Goal: Task Accomplishment & Management: Use online tool/utility

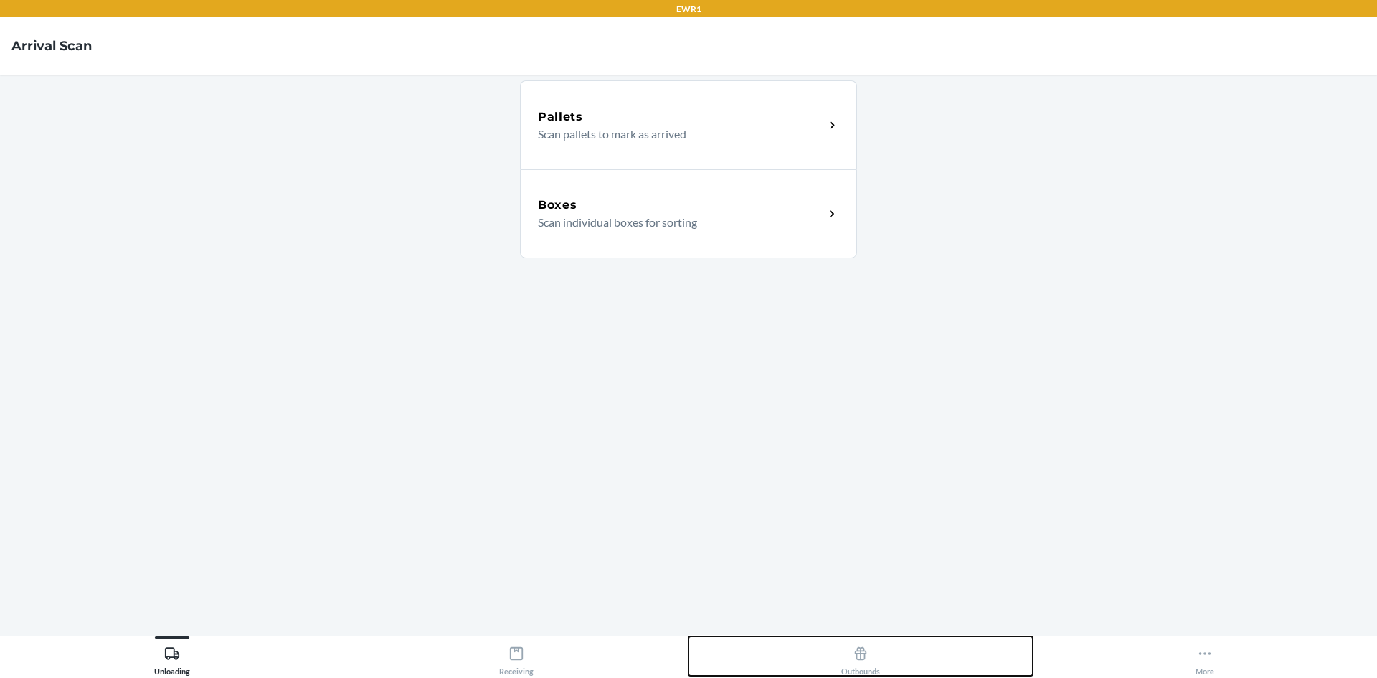
drag, startPoint x: 869, startPoint y: 661, endPoint x: 872, endPoint y: 653, distance: 8.7
click at [872, 657] on div "Outbounds" at bounding box center [860, 658] width 39 height 36
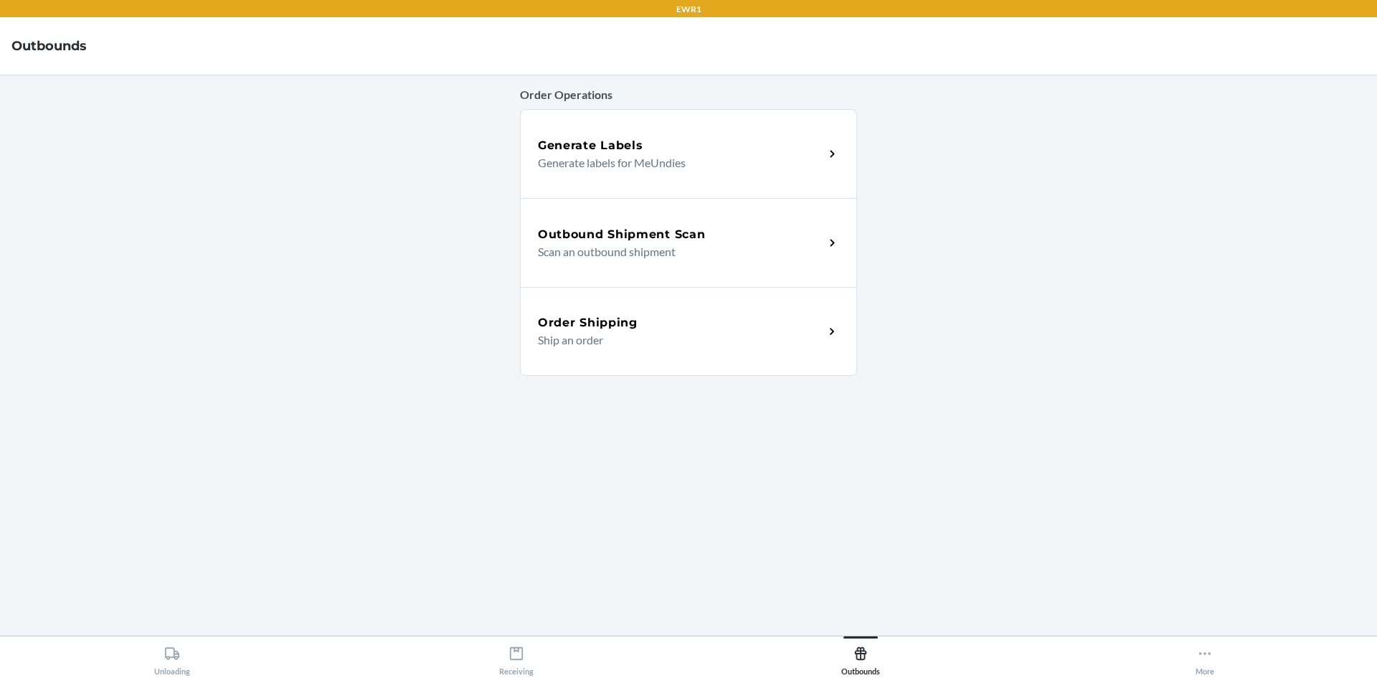
click at [613, 232] on h5 "Outbound Shipment Scan" at bounding box center [621, 234] width 167 height 17
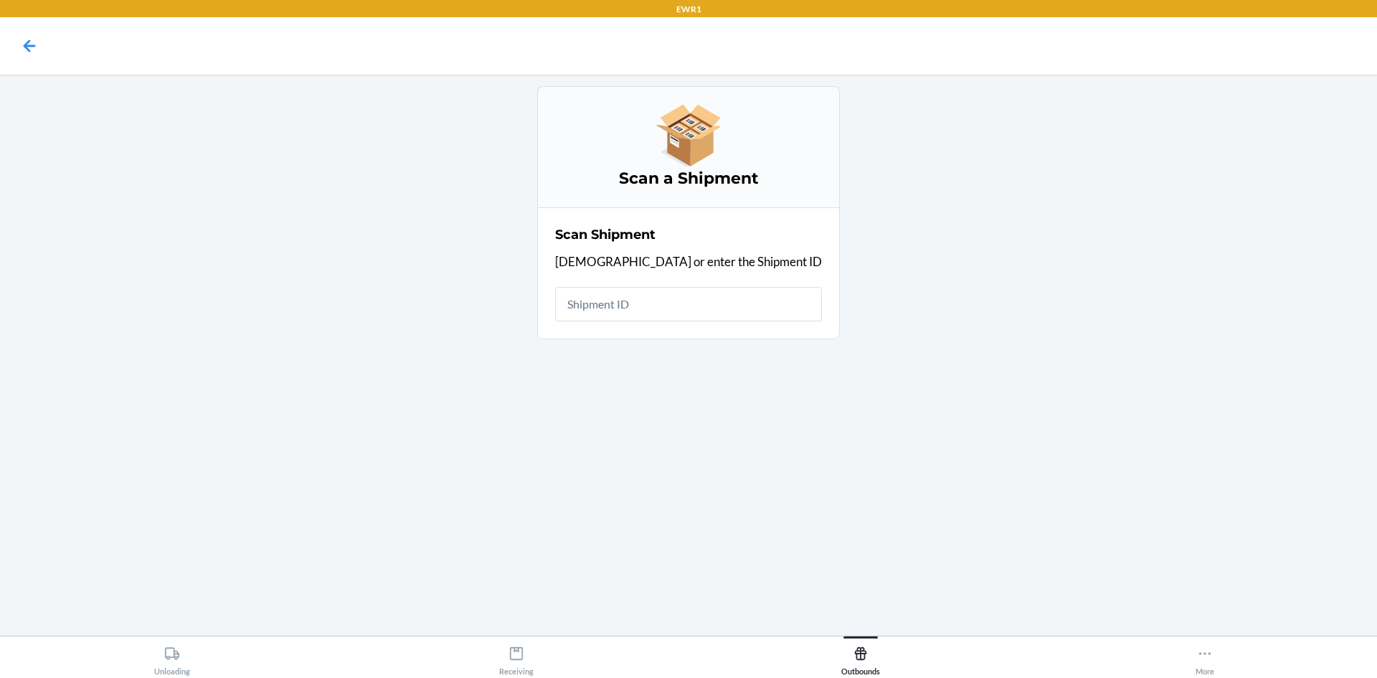
click at [649, 303] on input "text" at bounding box center [688, 304] width 267 height 34
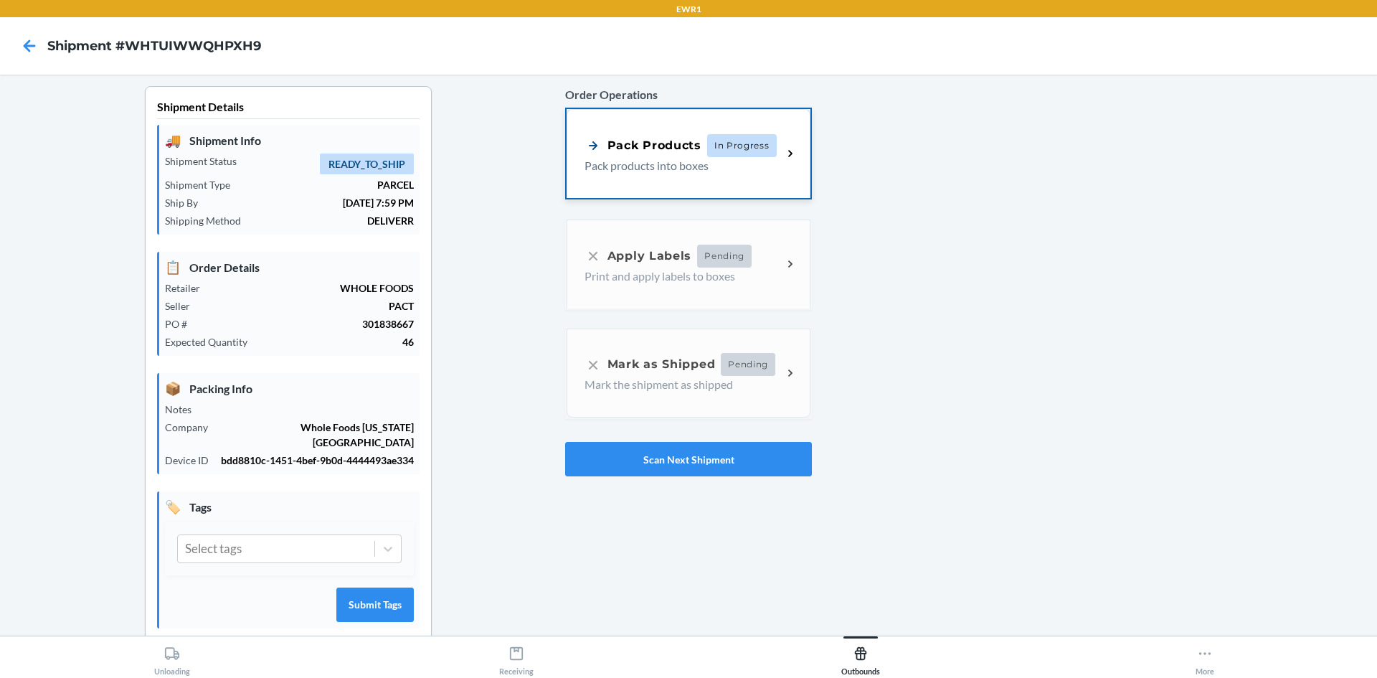
click at [732, 148] on span "In Progress" at bounding box center [742, 145] width 70 height 23
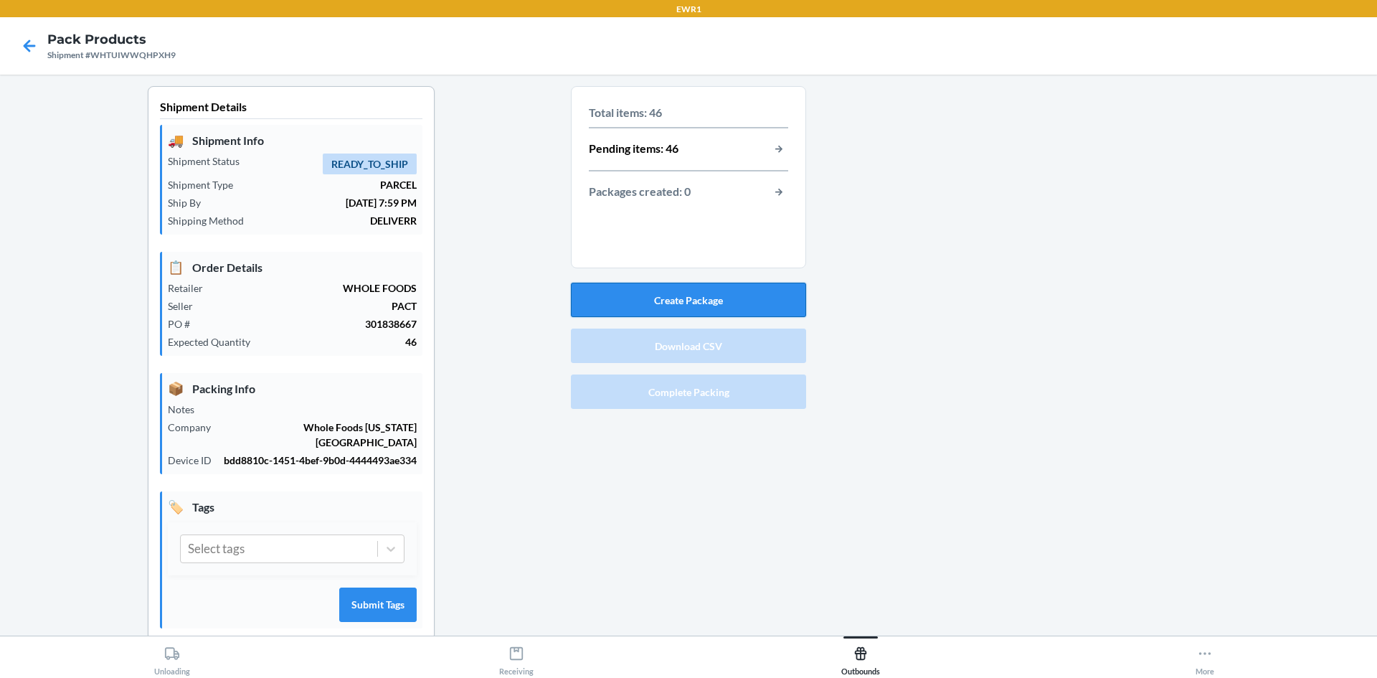
click at [694, 297] on button "Create Package" at bounding box center [688, 300] width 235 height 34
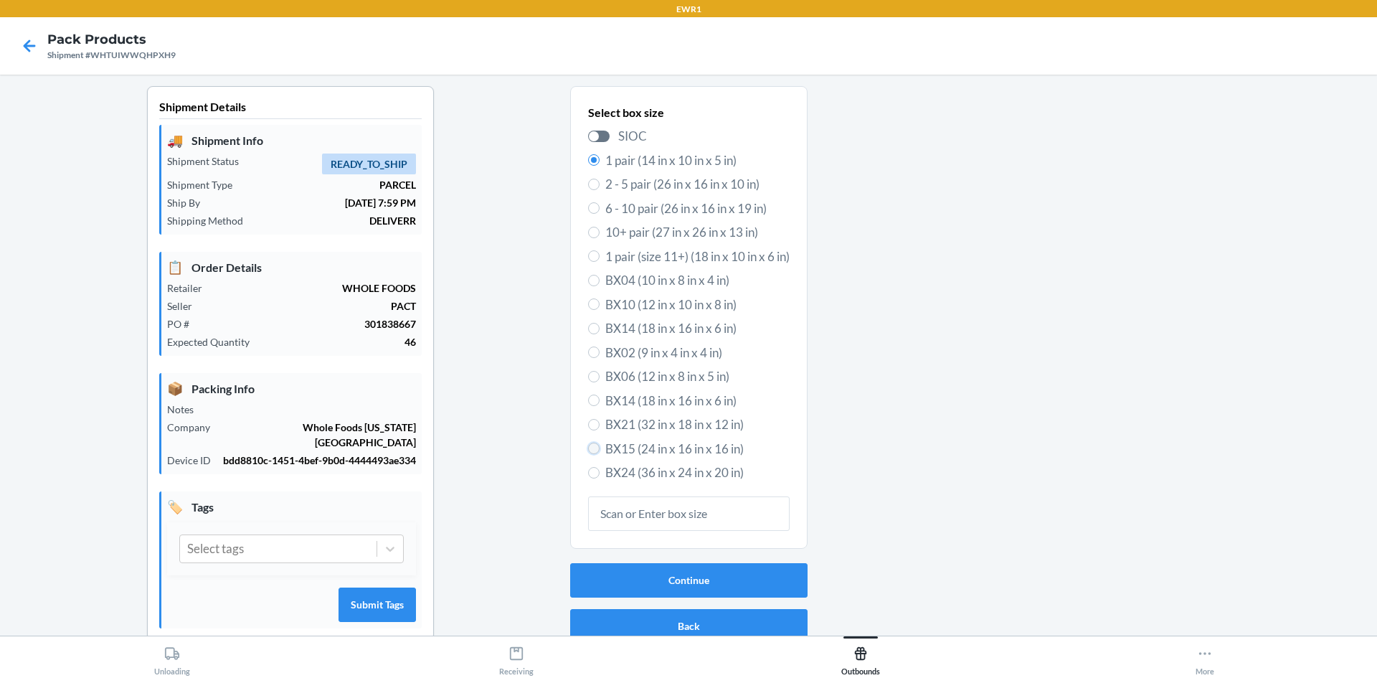
click at [588, 448] on input "BX15 (24 in x 16 in x 16 in)" at bounding box center [593, 448] width 11 height 11
radio input "true"
radio input "false"
click at [660, 582] on button "Continue" at bounding box center [688, 580] width 237 height 34
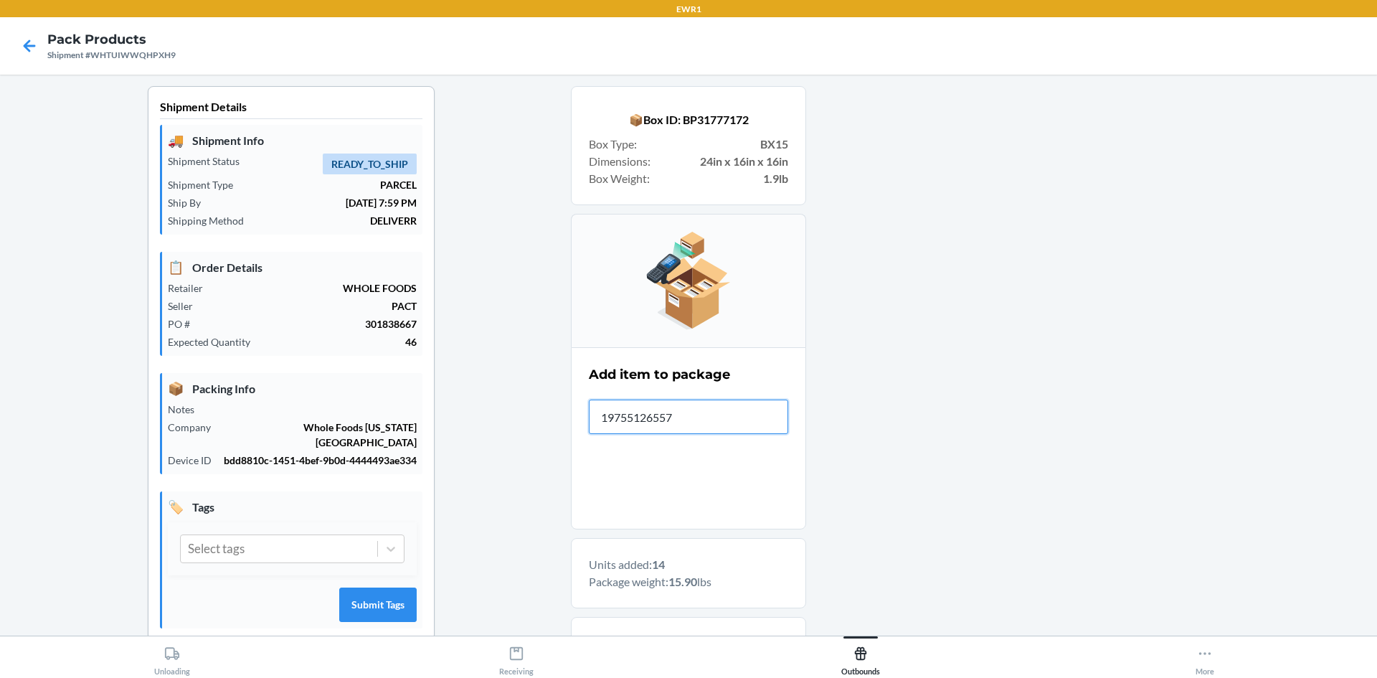
type input "197551265573"
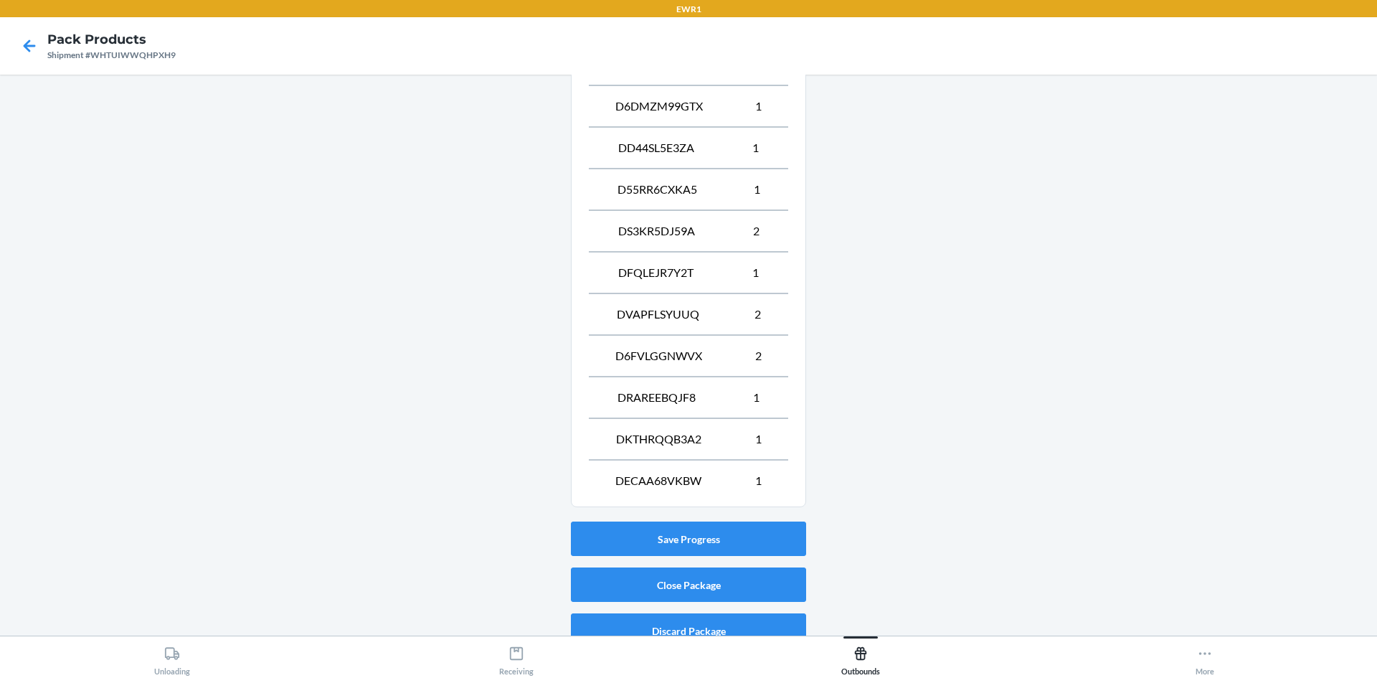
scroll to position [930, 0]
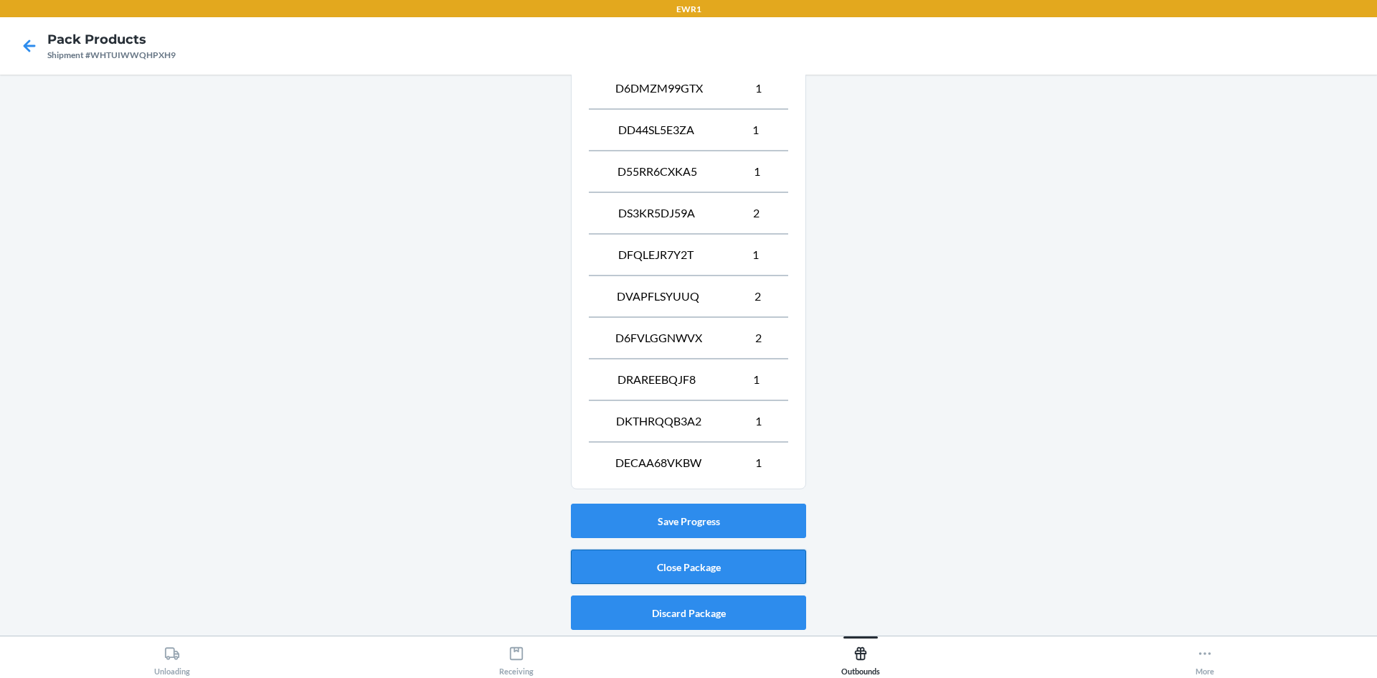
click at [679, 562] on button "Close Package" at bounding box center [688, 566] width 235 height 34
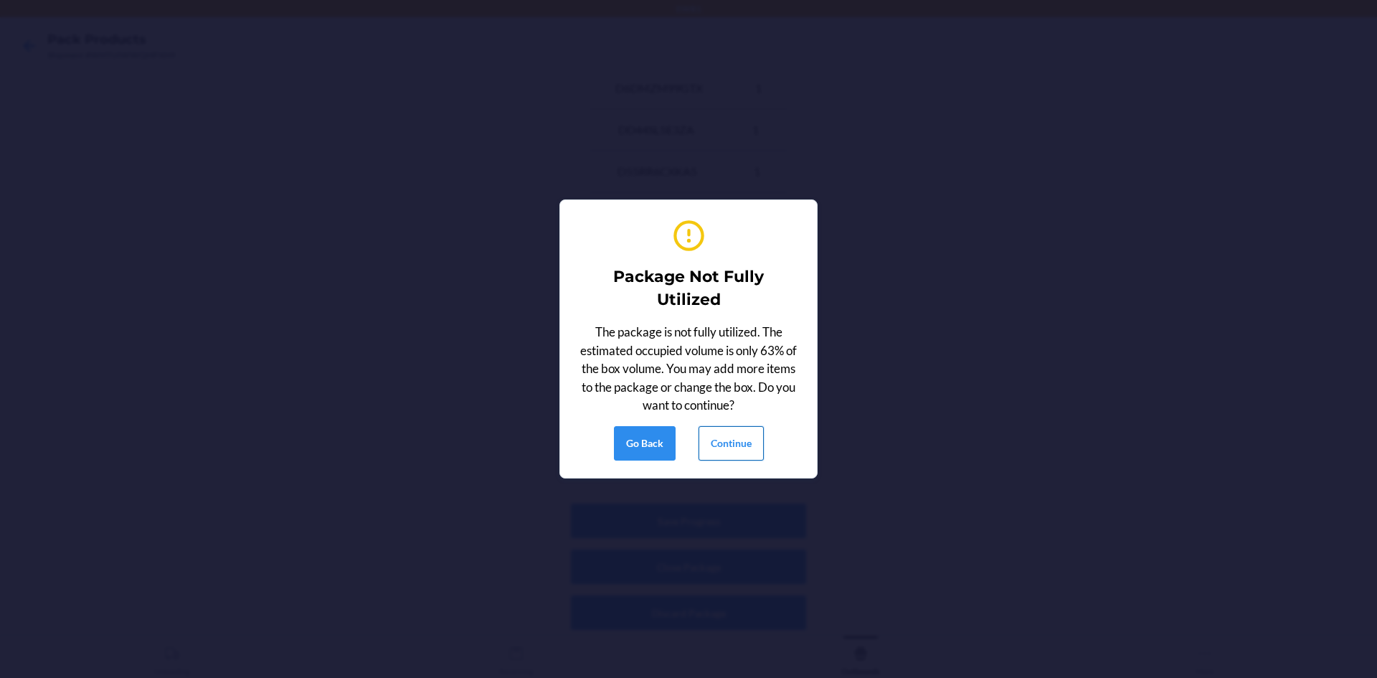
click at [746, 448] on button "Continue" at bounding box center [731, 443] width 65 height 34
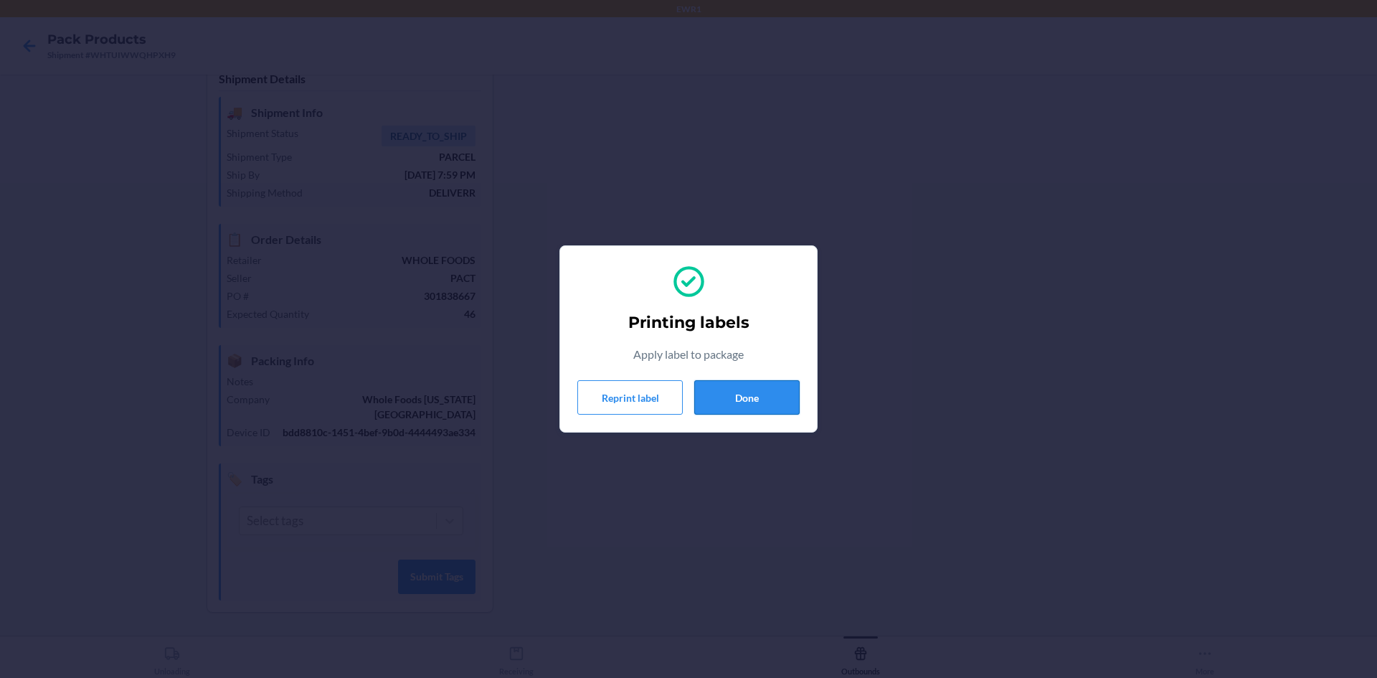
click at [742, 407] on button "Done" at bounding box center [746, 397] width 105 height 34
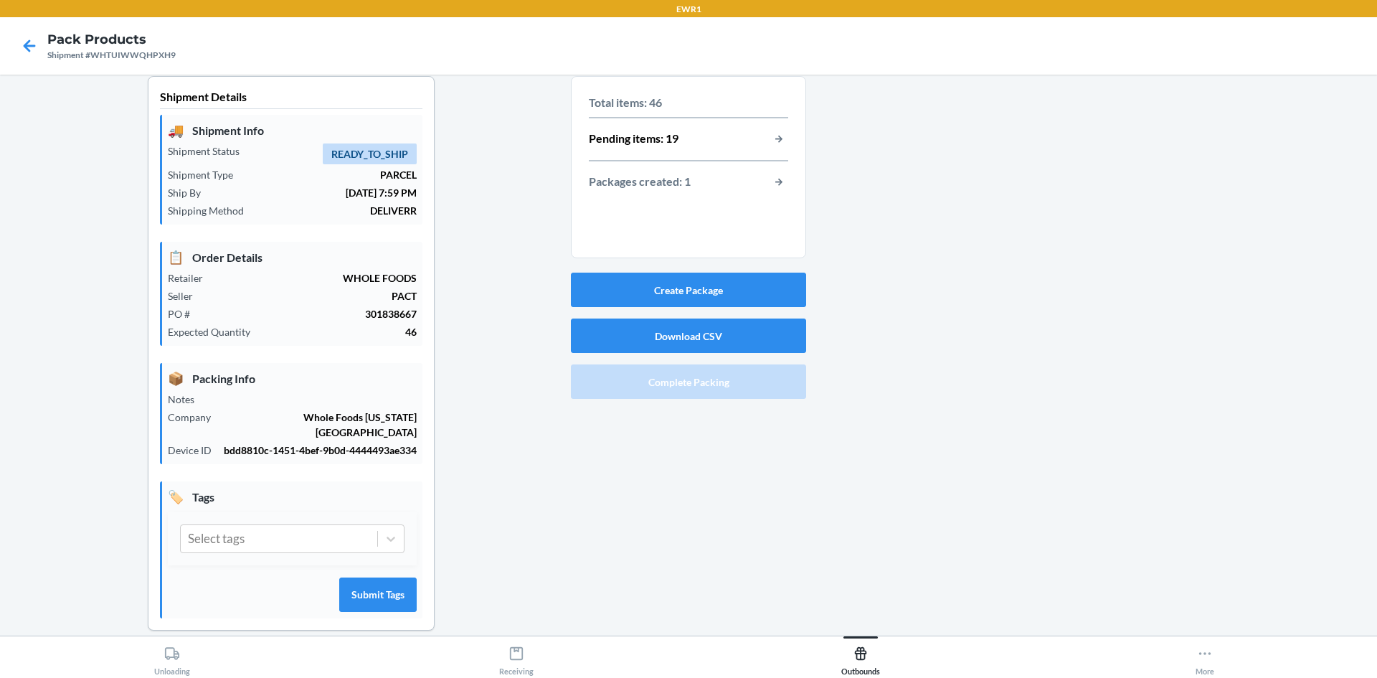
scroll to position [0, 0]
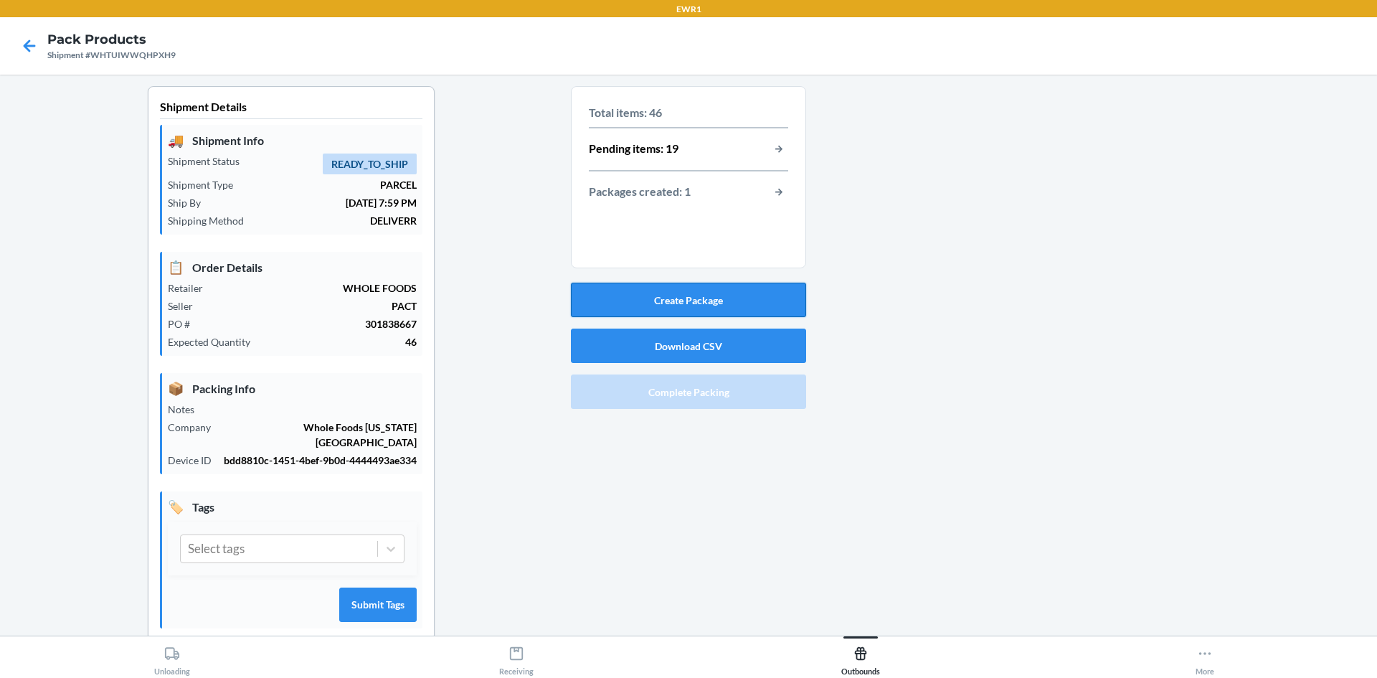
click at [734, 301] on button "Create Package" at bounding box center [688, 300] width 235 height 34
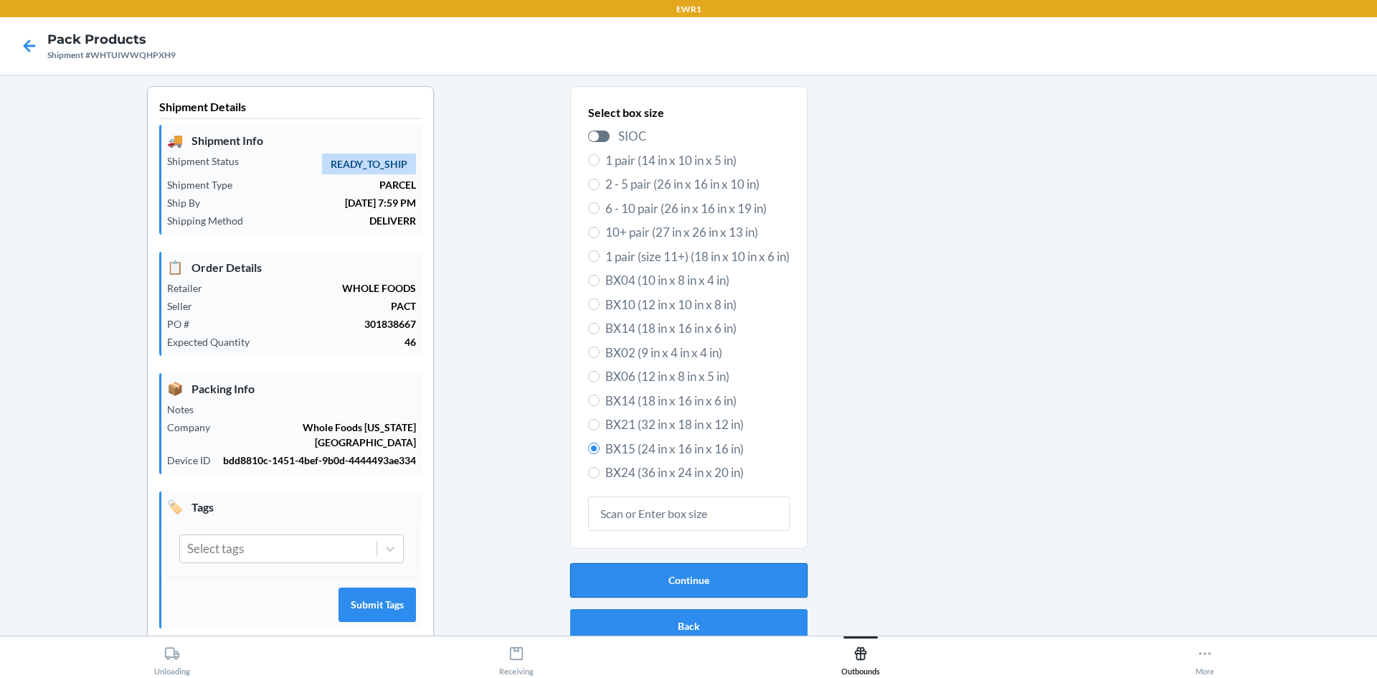
click at [677, 575] on button "Continue" at bounding box center [688, 580] width 237 height 34
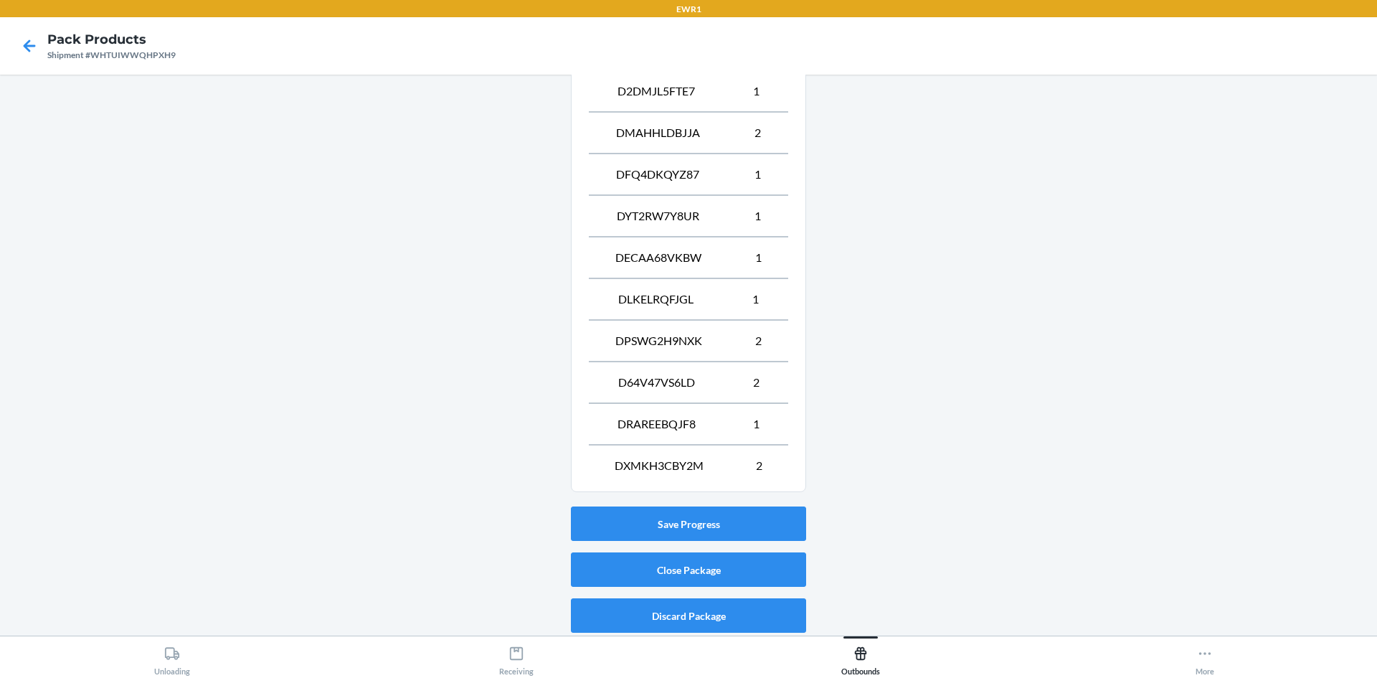
scroll to position [722, 0]
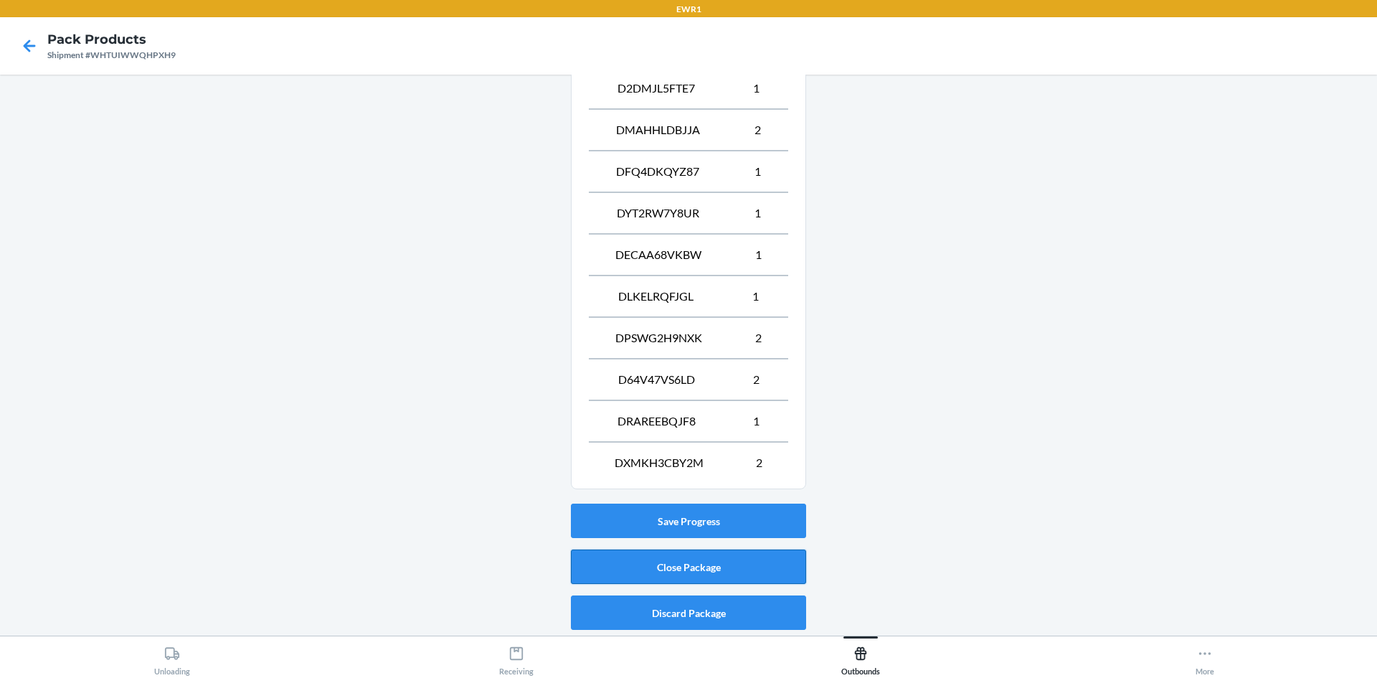
click at [676, 559] on button "Close Package" at bounding box center [688, 566] width 235 height 34
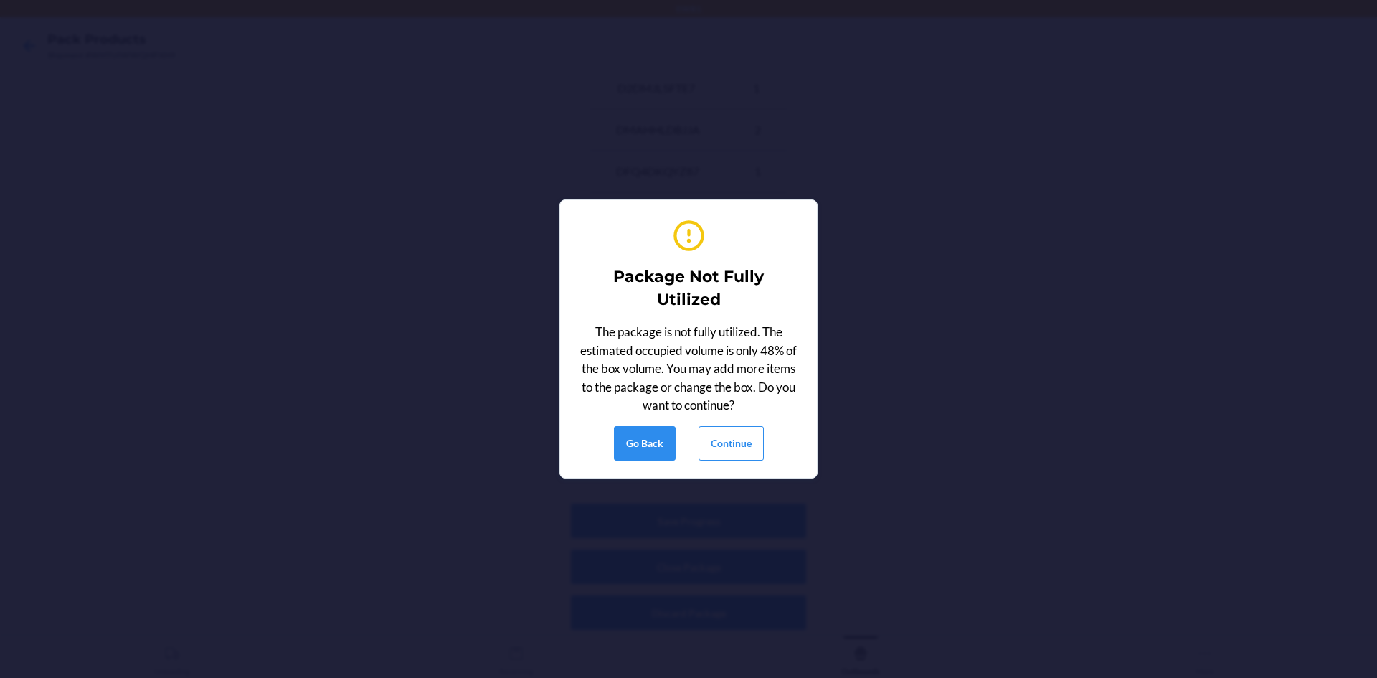
click at [748, 425] on div "Package Not Fully Utilized The package is not fully utilized. The estimated occ…" at bounding box center [688, 339] width 222 height 255
click at [734, 441] on button "Continue" at bounding box center [731, 443] width 65 height 34
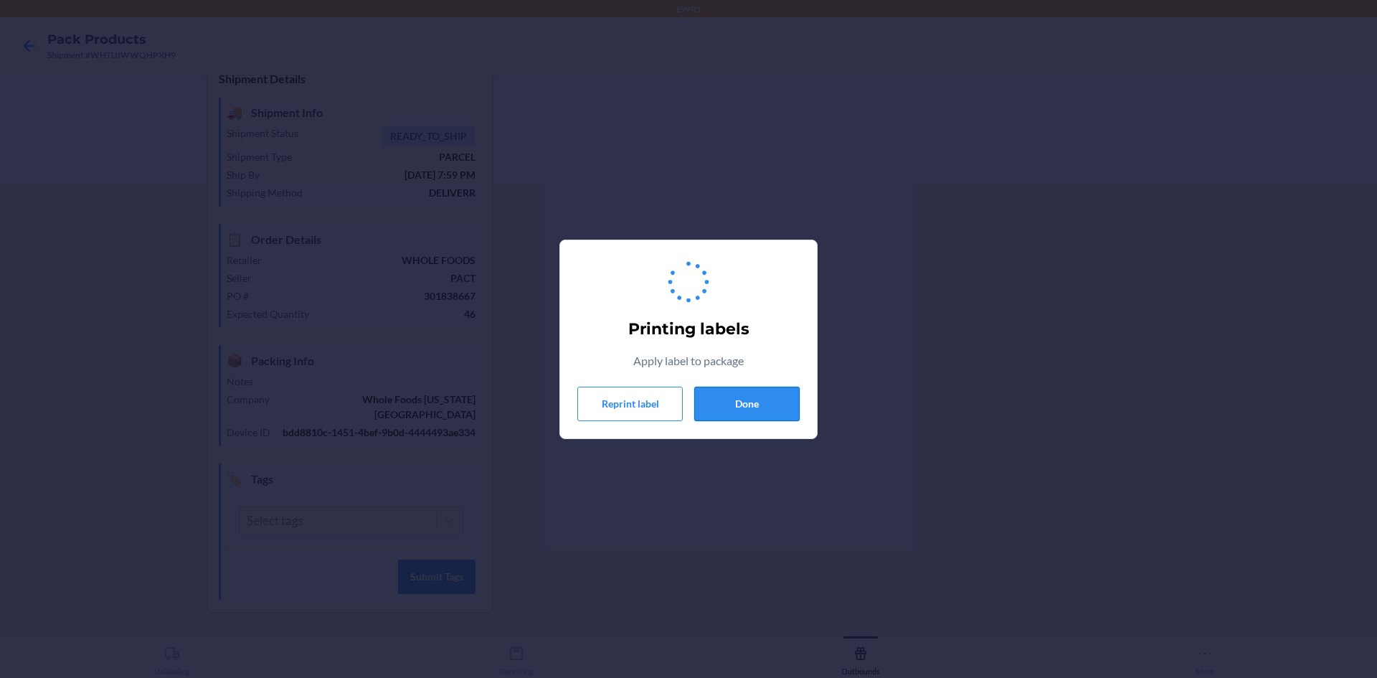
click at [761, 393] on button "Done" at bounding box center [746, 404] width 105 height 34
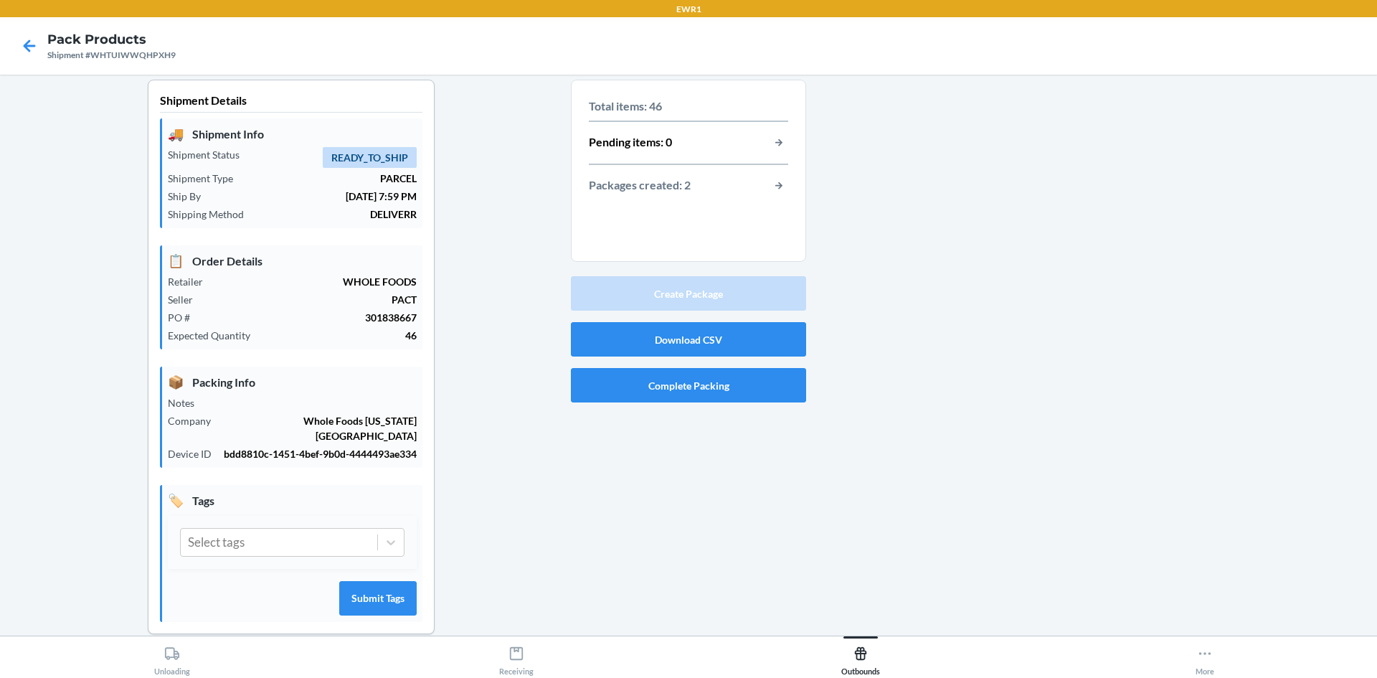
scroll to position [0, 0]
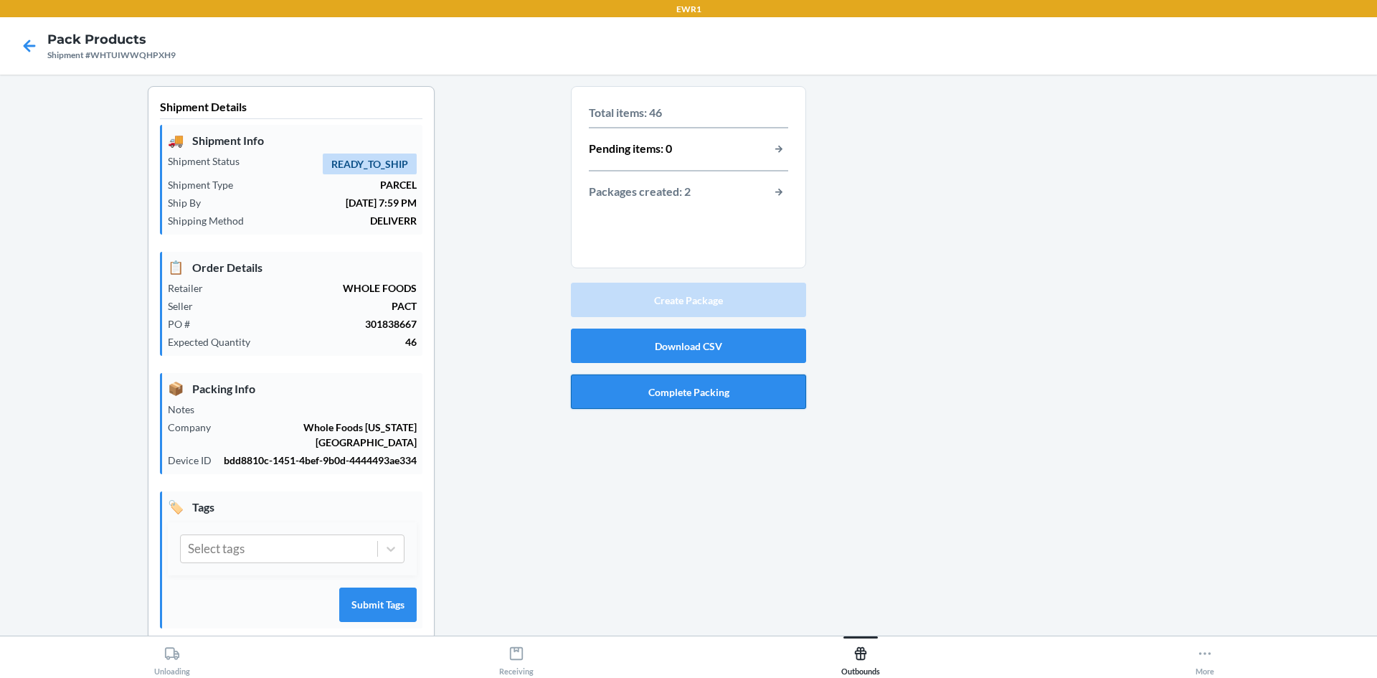
click at [630, 388] on button "Complete Packing" at bounding box center [688, 391] width 235 height 34
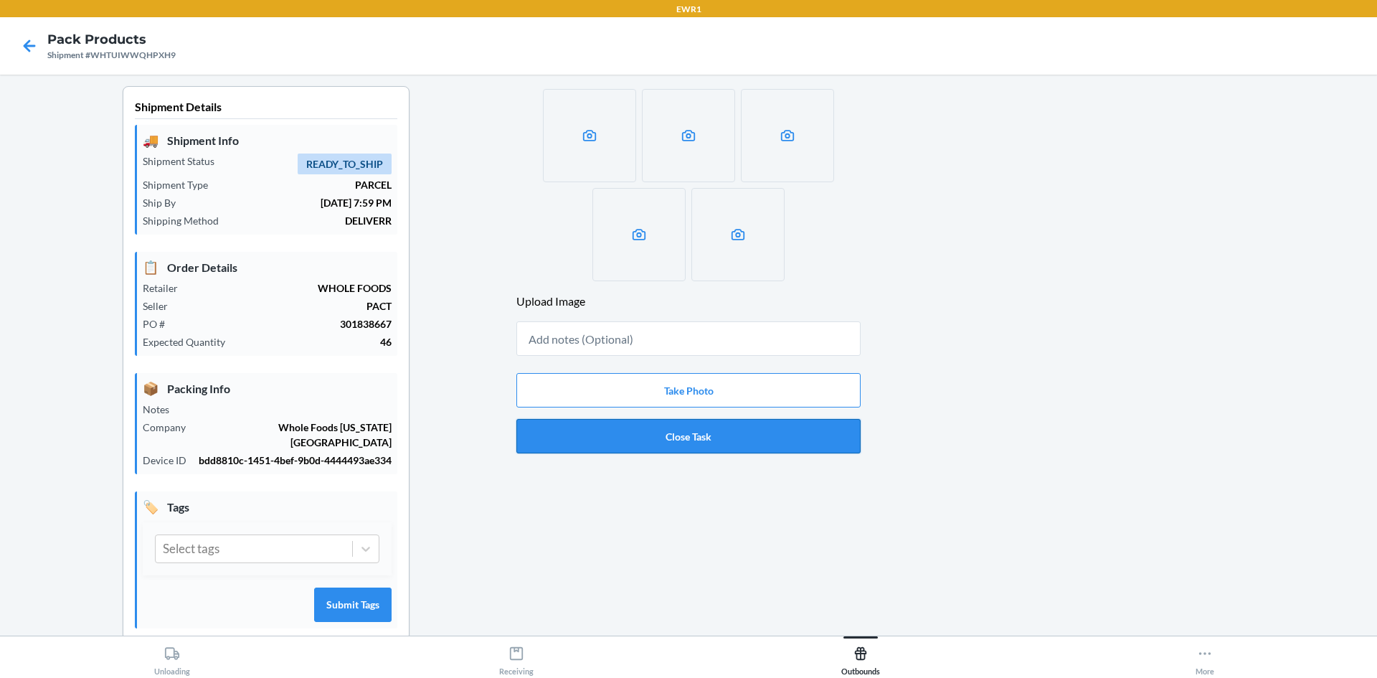
click at [689, 432] on button "Close Task" at bounding box center [688, 436] width 344 height 34
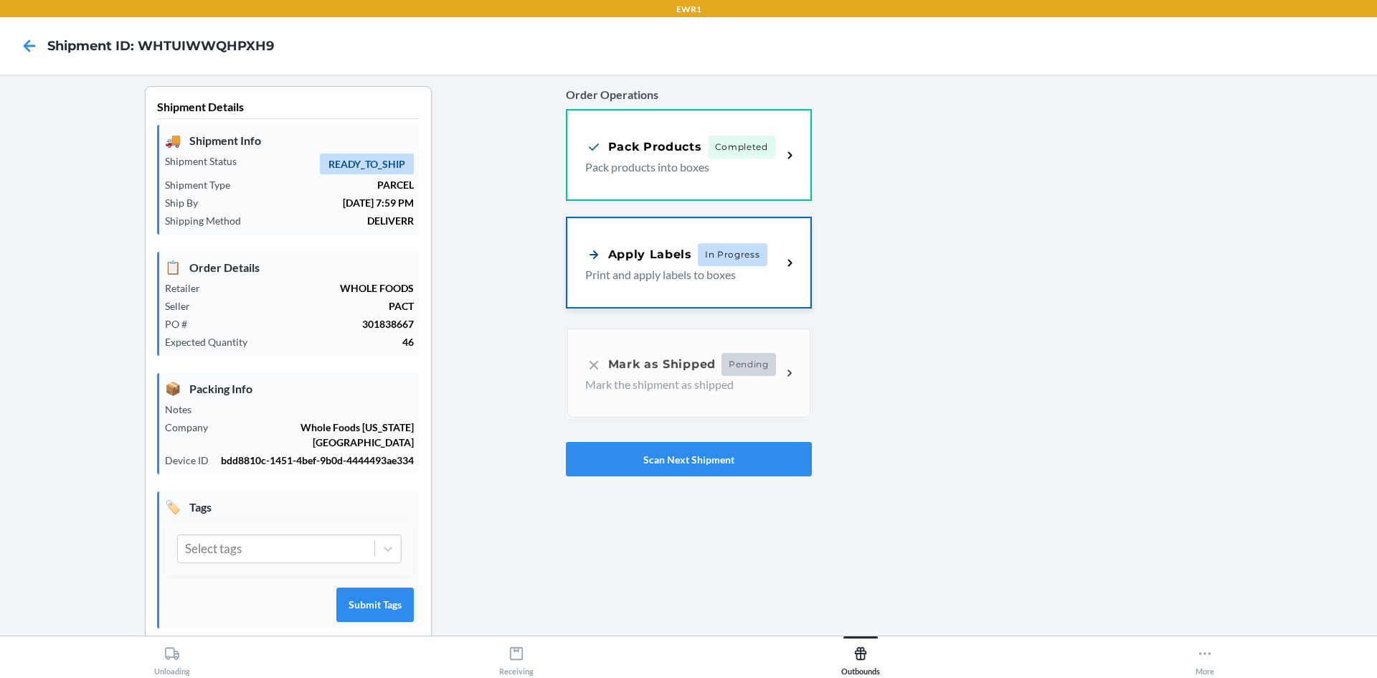
click at [660, 258] on div "Apply Labels" at bounding box center [638, 254] width 107 height 18
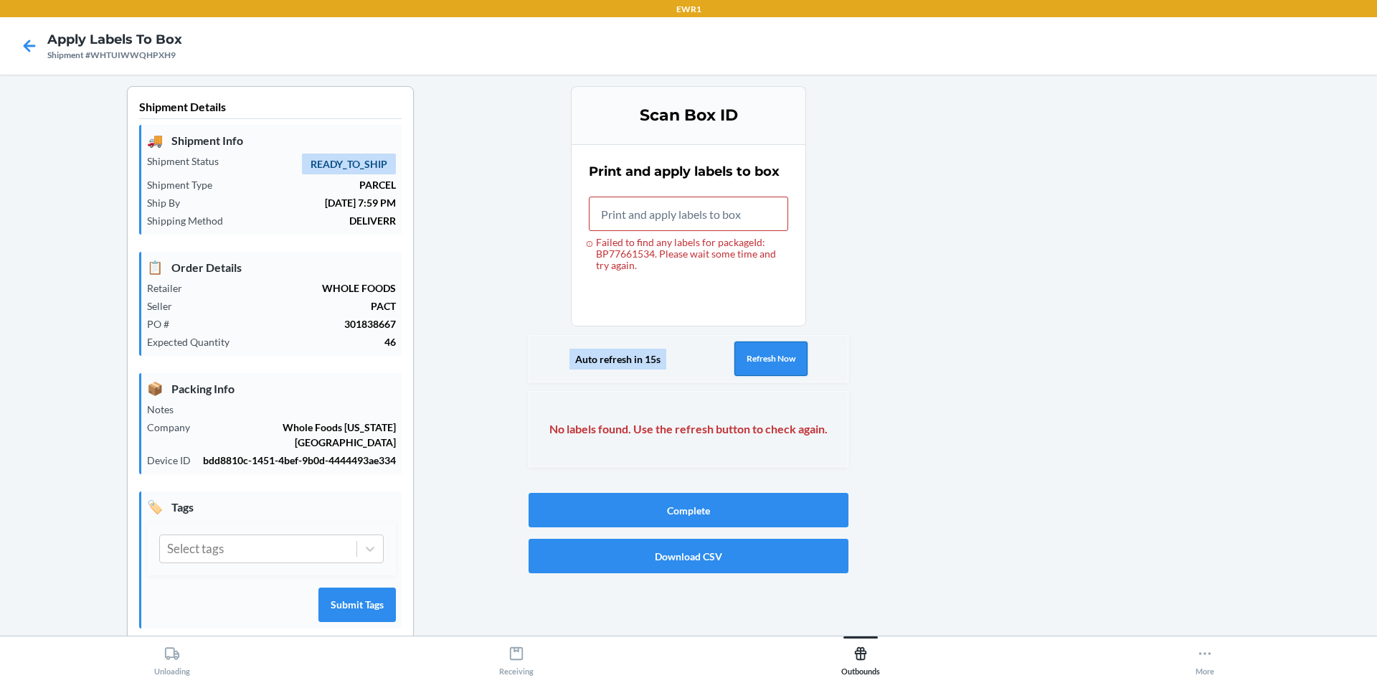
click at [749, 364] on button "Refresh Now" at bounding box center [770, 358] width 73 height 34
drag, startPoint x: 605, startPoint y: 220, endPoint x: 603, endPoint y: 194, distance: 26.6
click at [603, 213] on input "Failed to find any labels for packageId: BP77661534. Please wait some time and …" at bounding box center [688, 214] width 199 height 34
click at [825, 358] on div "Auto refresh in 20s Refresh Now" at bounding box center [689, 358] width 320 height 47
click at [786, 367] on button "Refresh Now" at bounding box center [770, 358] width 73 height 34
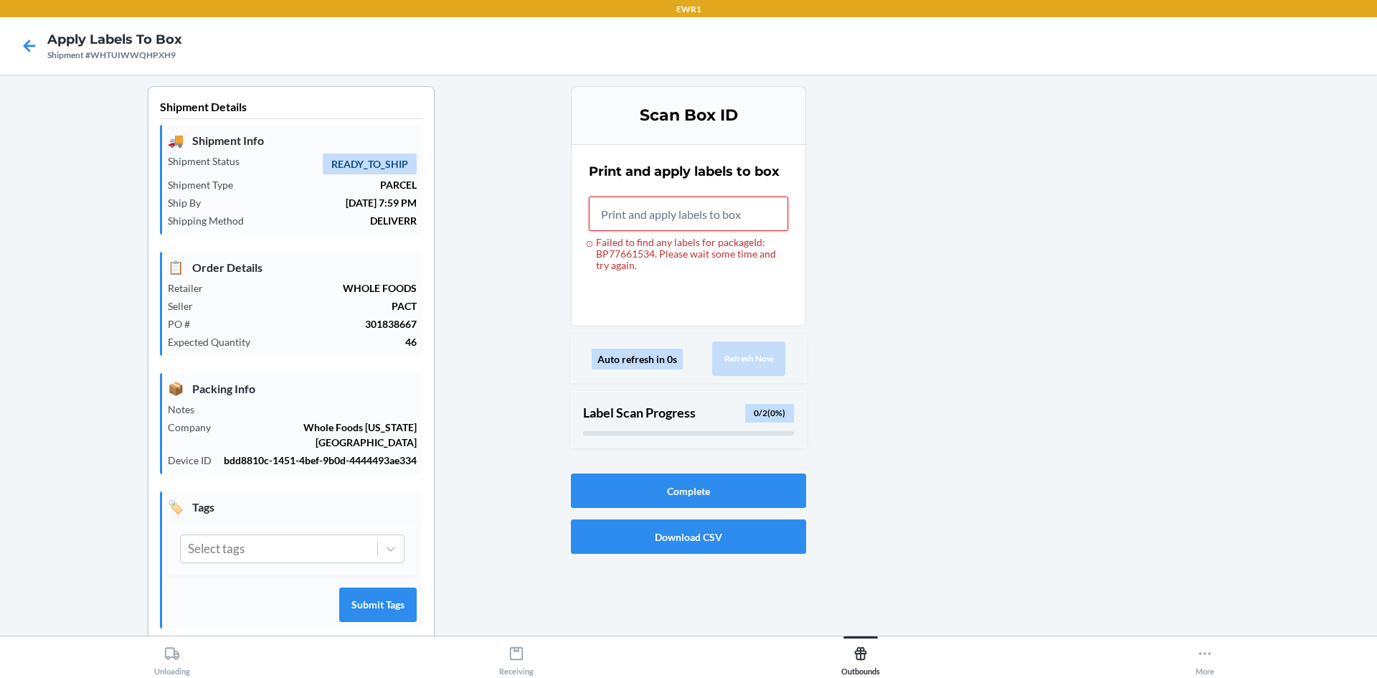
drag, startPoint x: 618, startPoint y: 214, endPoint x: 614, endPoint y: 204, distance: 10.0
click at [618, 213] on input "Failed to find any labels for packageId: BP77661534. Please wait some time and …" at bounding box center [688, 214] width 199 height 34
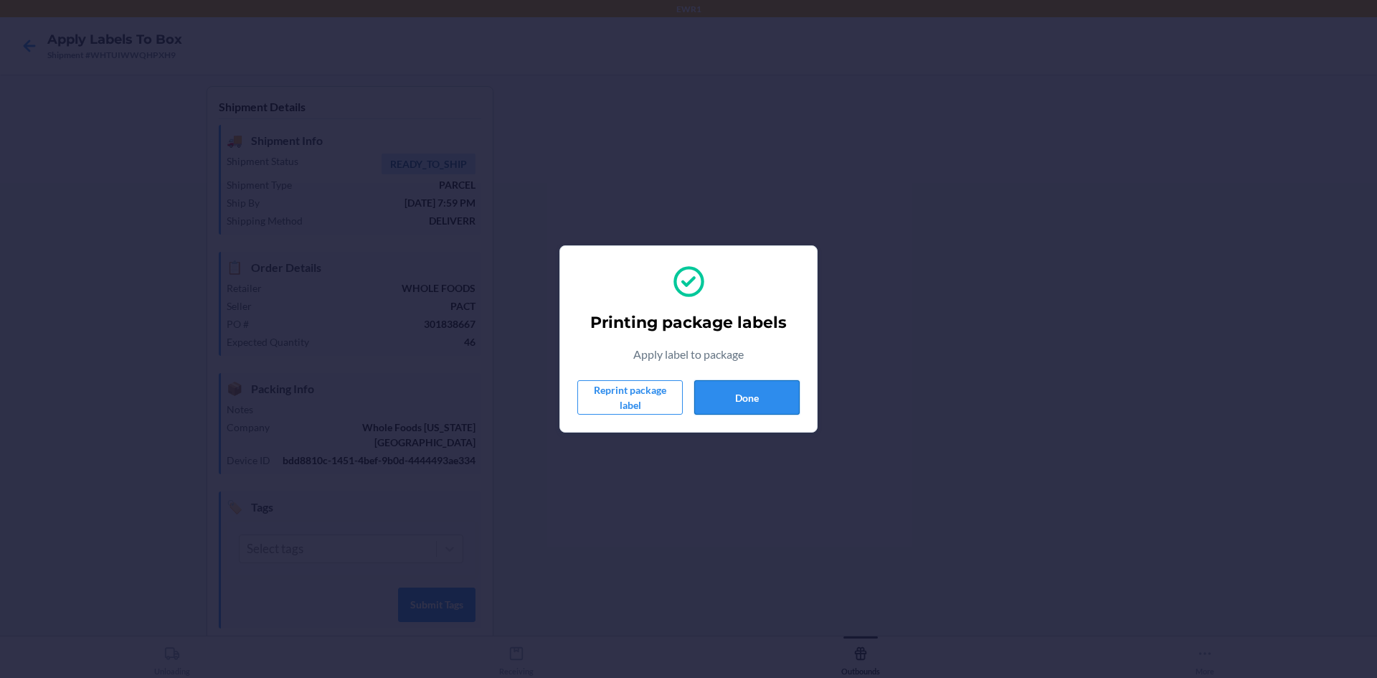
click at [725, 397] on button "Done" at bounding box center [746, 397] width 105 height 34
click at [752, 392] on button "Done" at bounding box center [746, 397] width 105 height 34
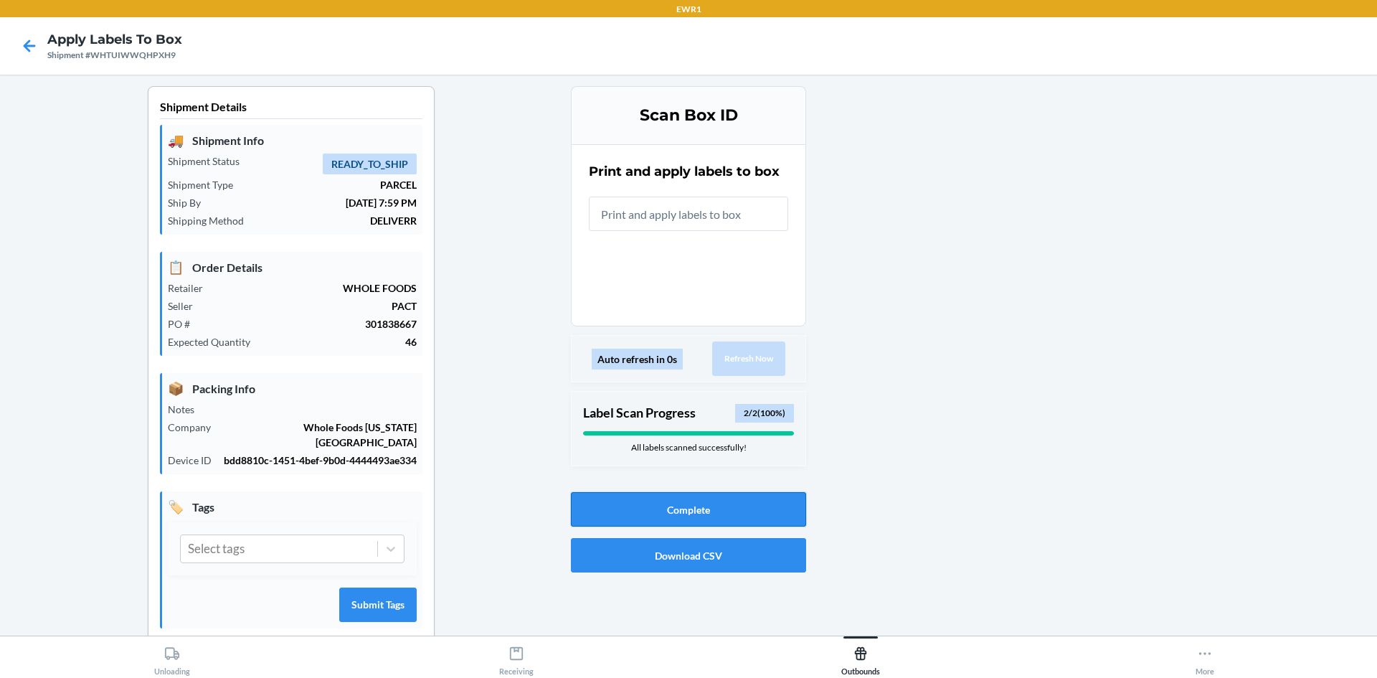
click at [727, 509] on button "Complete" at bounding box center [688, 509] width 235 height 34
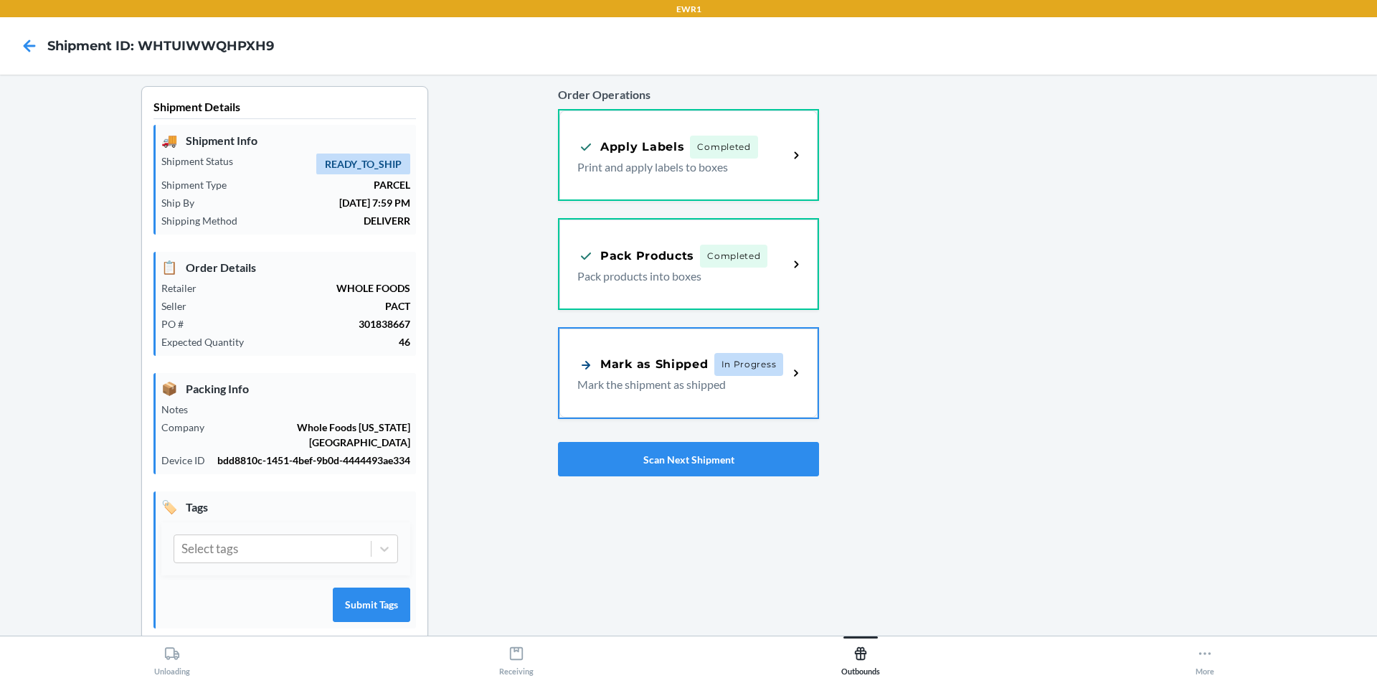
click at [727, 367] on span "In Progress" at bounding box center [749, 364] width 70 height 23
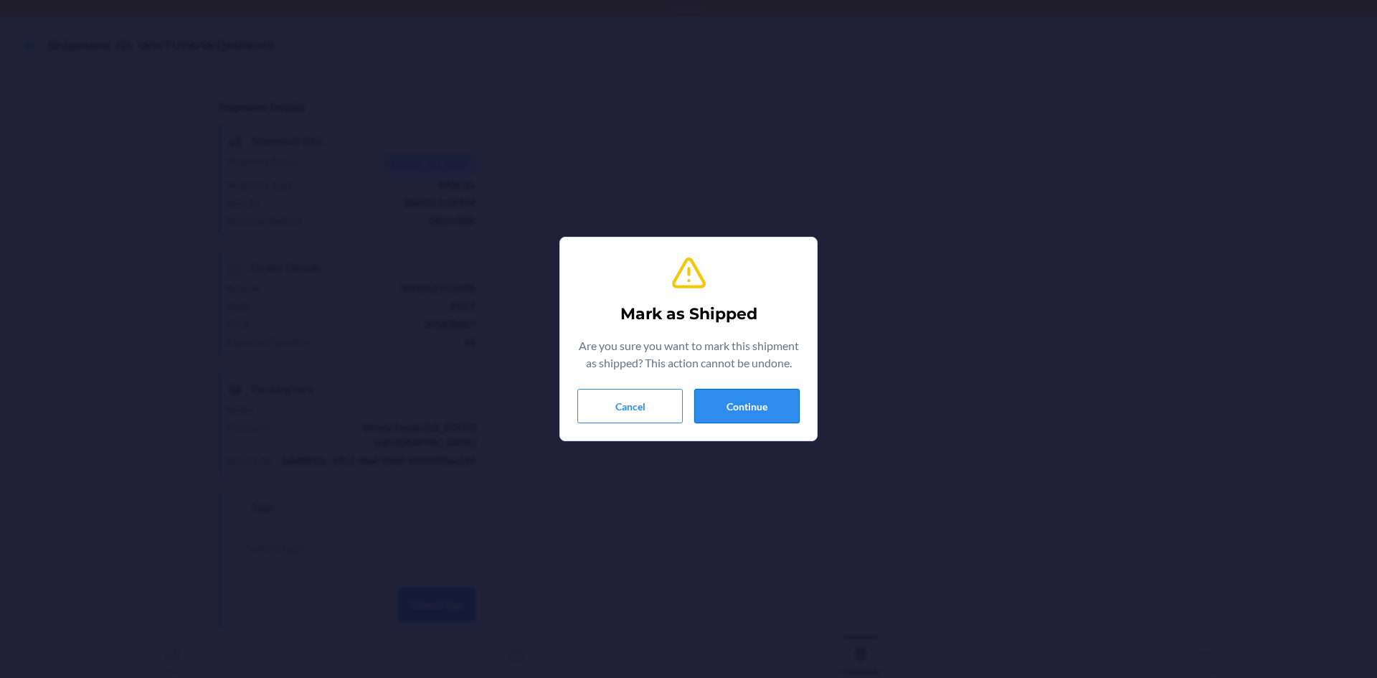
click at [742, 404] on button "Continue" at bounding box center [746, 406] width 105 height 34
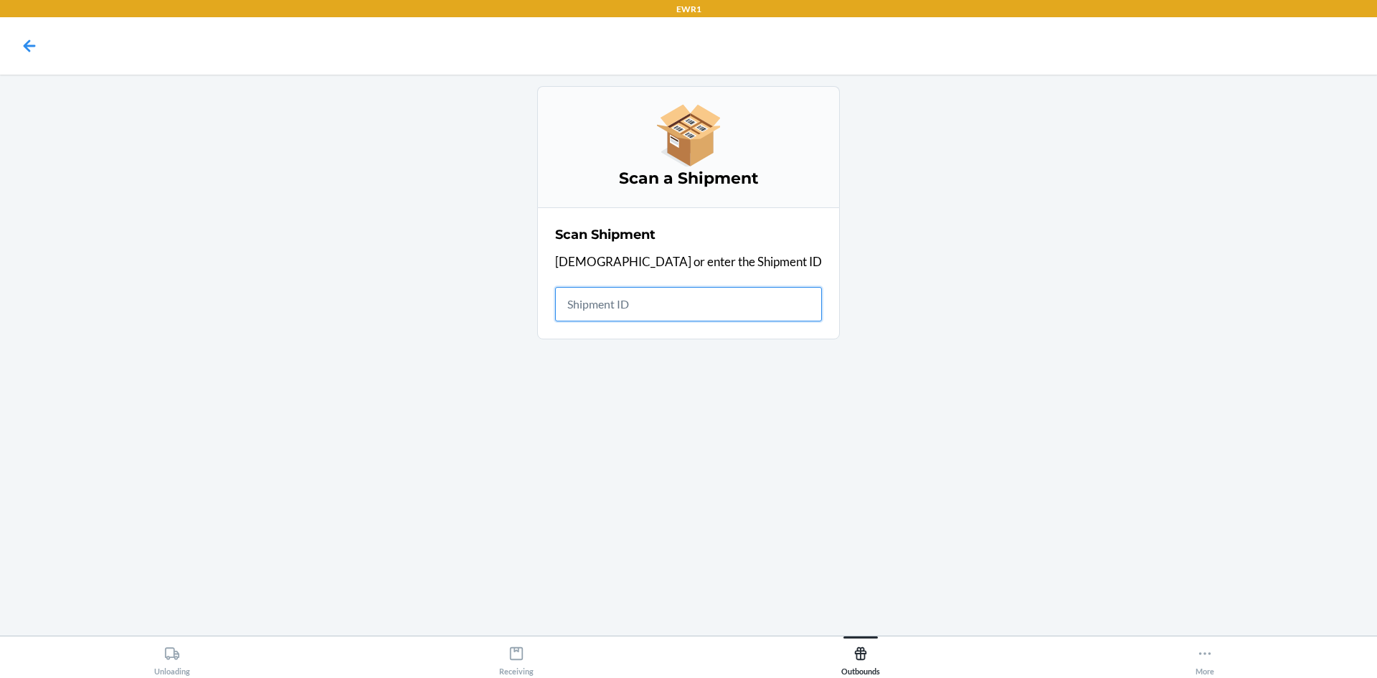
click at [623, 296] on input "text" at bounding box center [688, 304] width 267 height 34
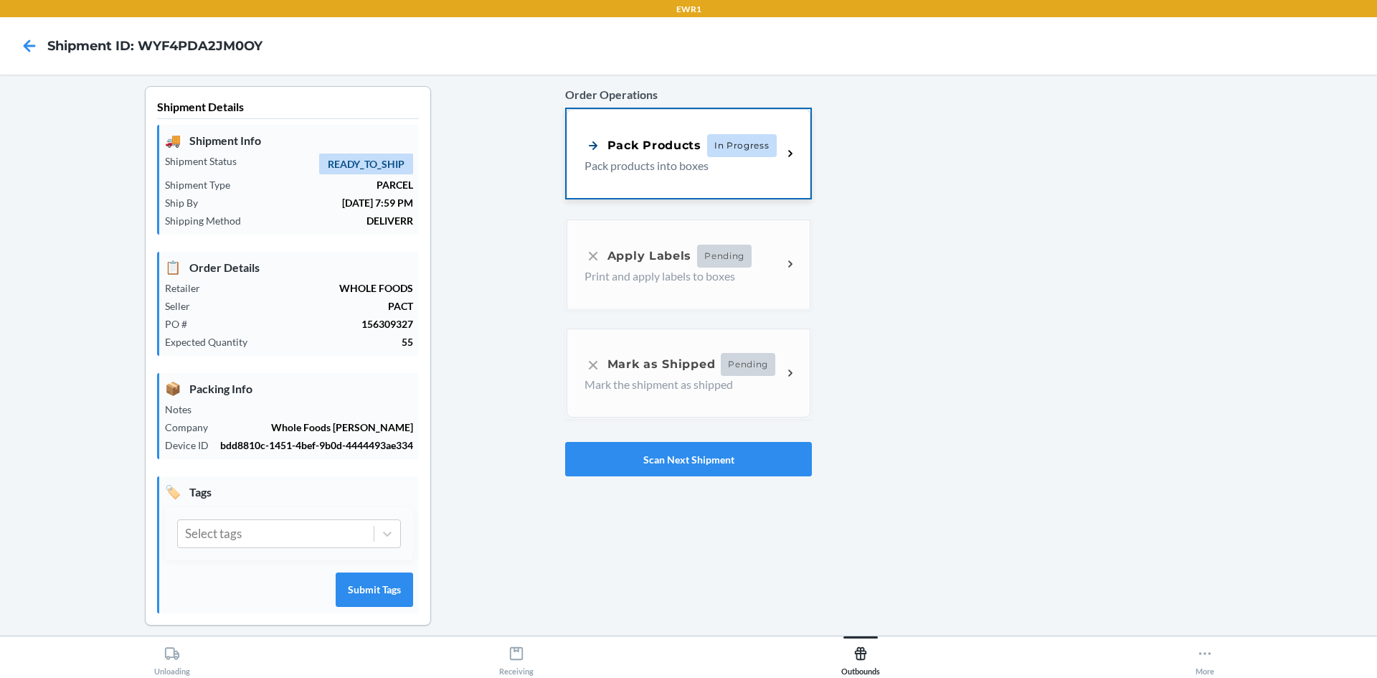
click at [712, 156] on span "In Progress" at bounding box center [742, 145] width 70 height 23
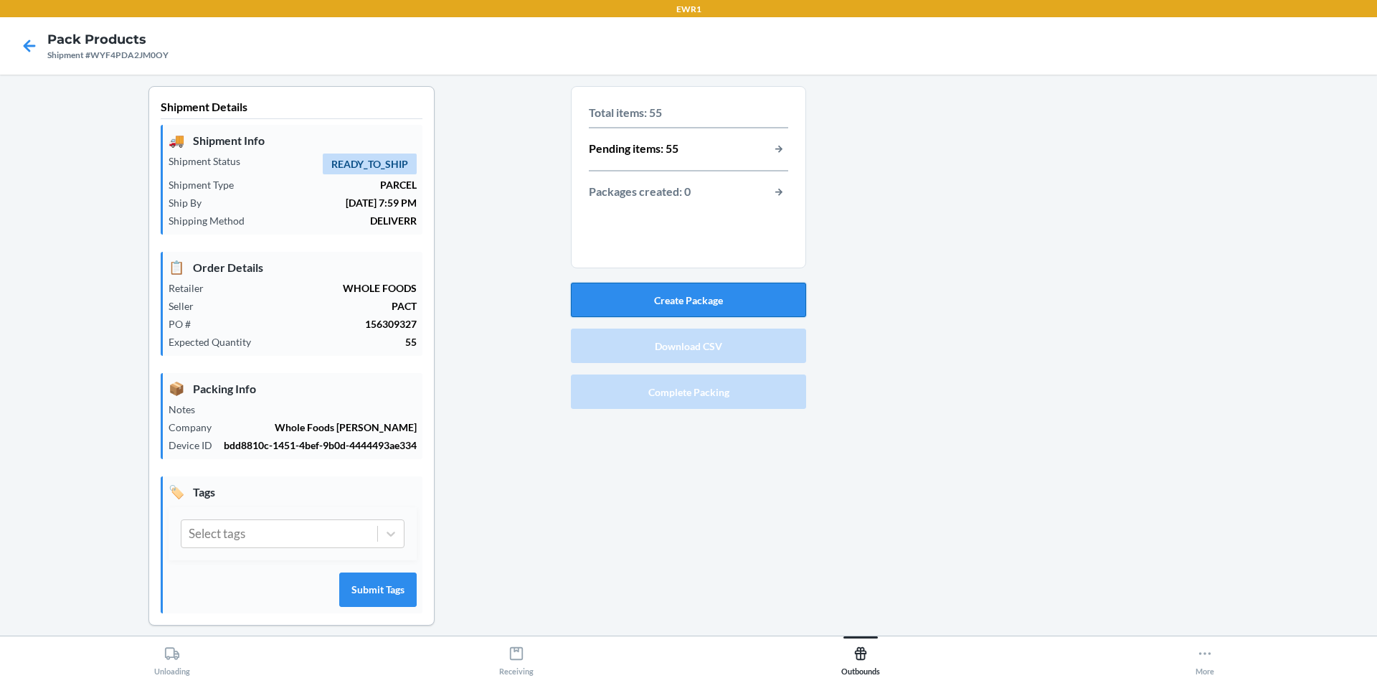
click at [643, 293] on button "Create Package" at bounding box center [688, 300] width 235 height 34
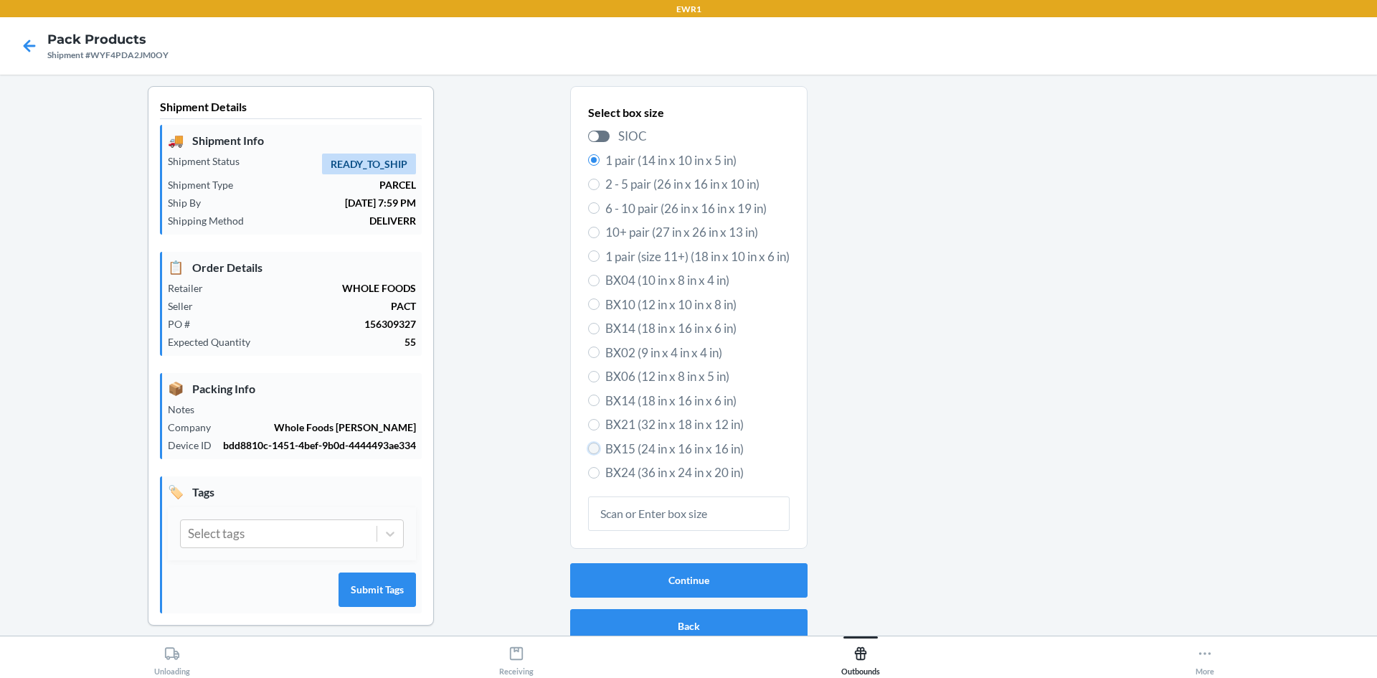
click at [588, 448] on input "BX15 (24 in x 16 in x 16 in)" at bounding box center [593, 448] width 11 height 11
radio input "true"
radio input "false"
click at [661, 576] on button "Continue" at bounding box center [688, 580] width 237 height 34
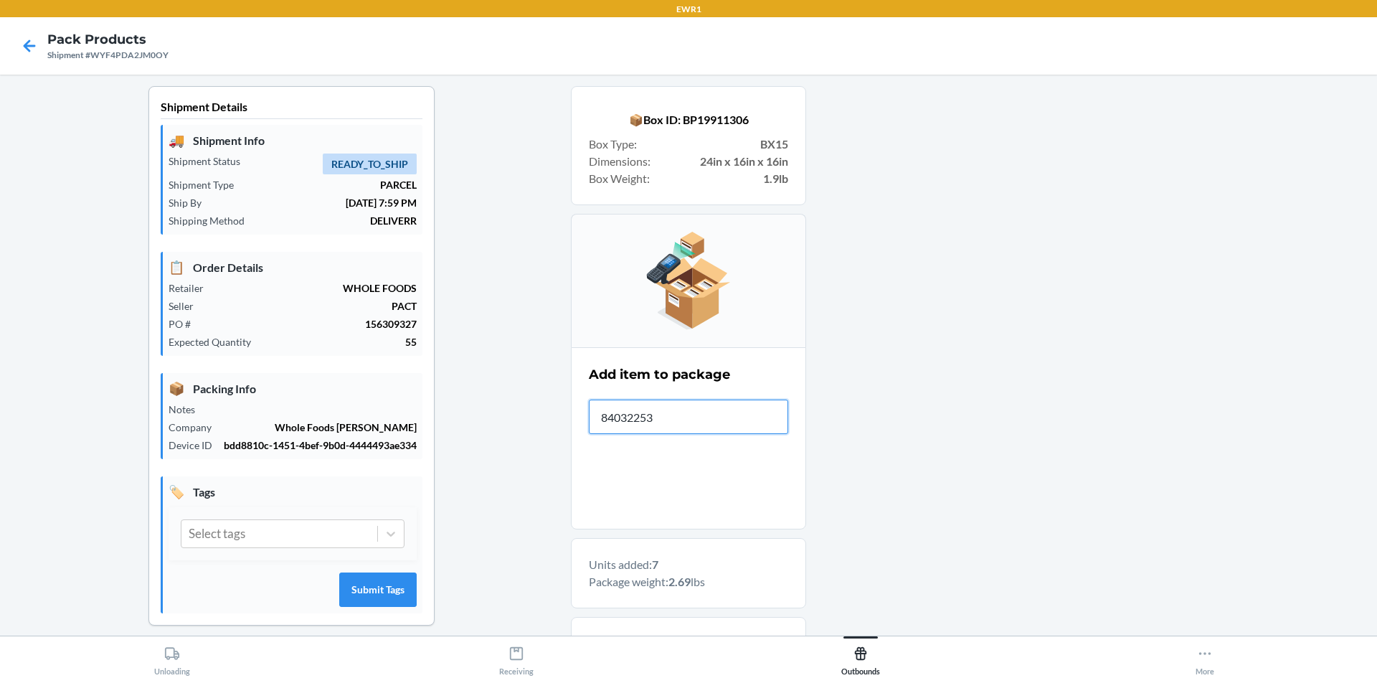
type input "840322535"
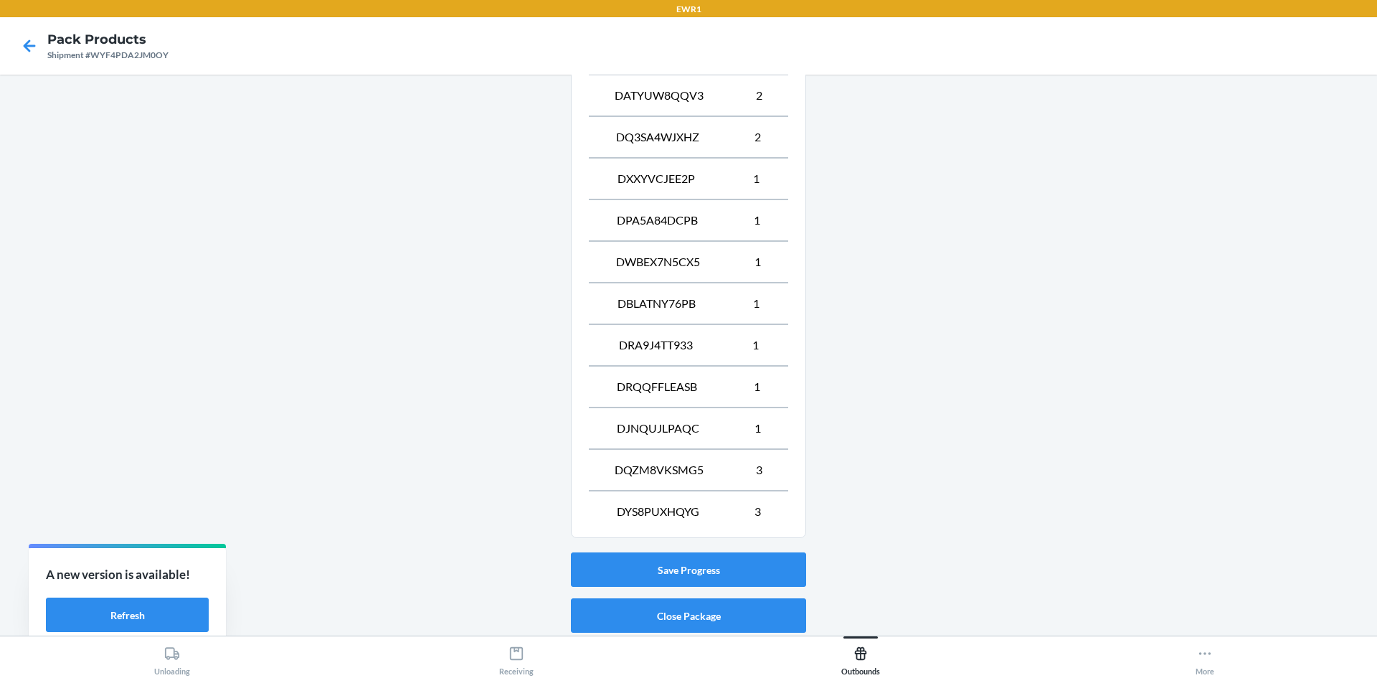
scroll to position [1387, 0]
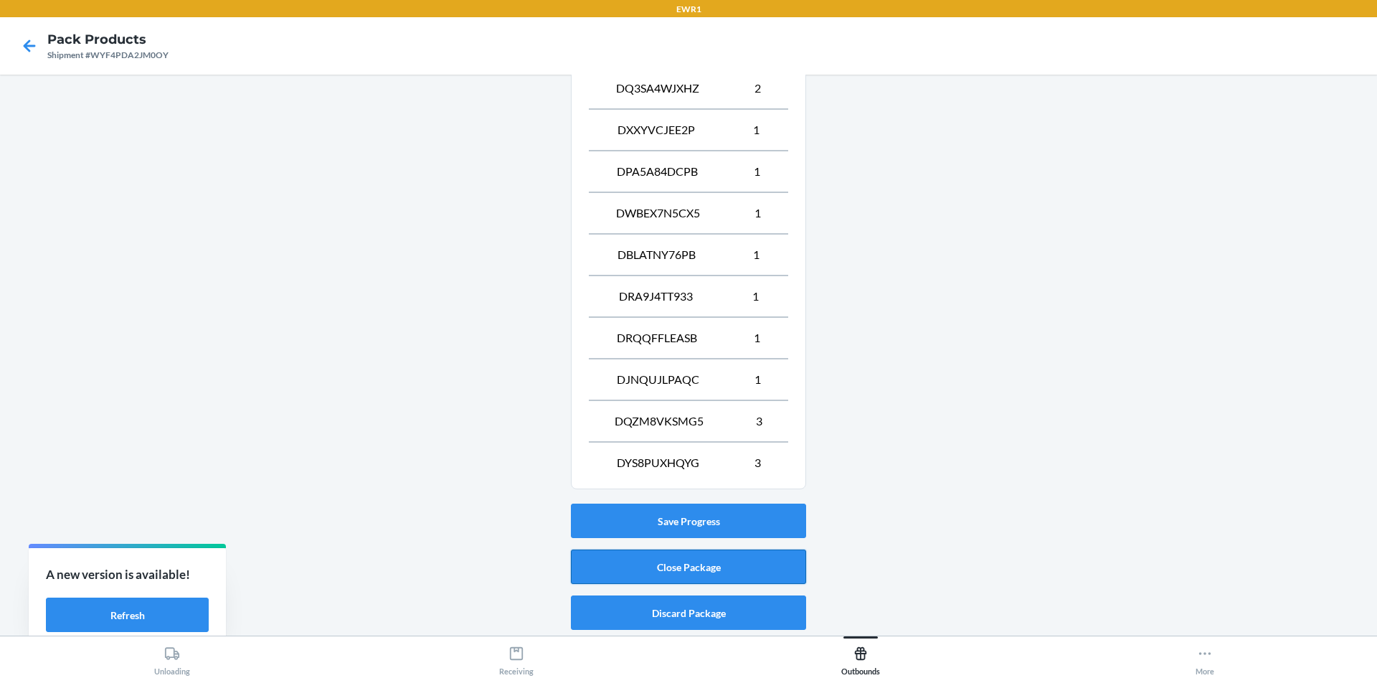
click at [662, 567] on button "Close Package" at bounding box center [688, 566] width 235 height 34
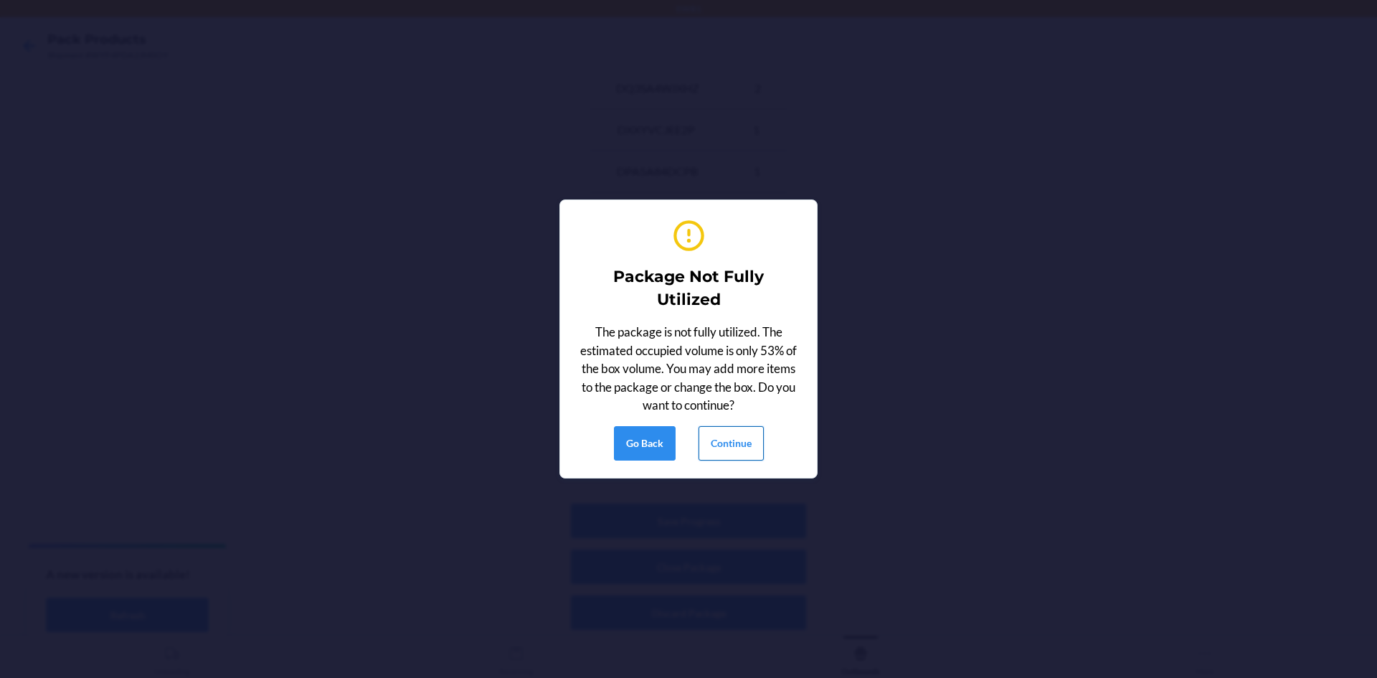
click at [750, 449] on button "Continue" at bounding box center [731, 443] width 65 height 34
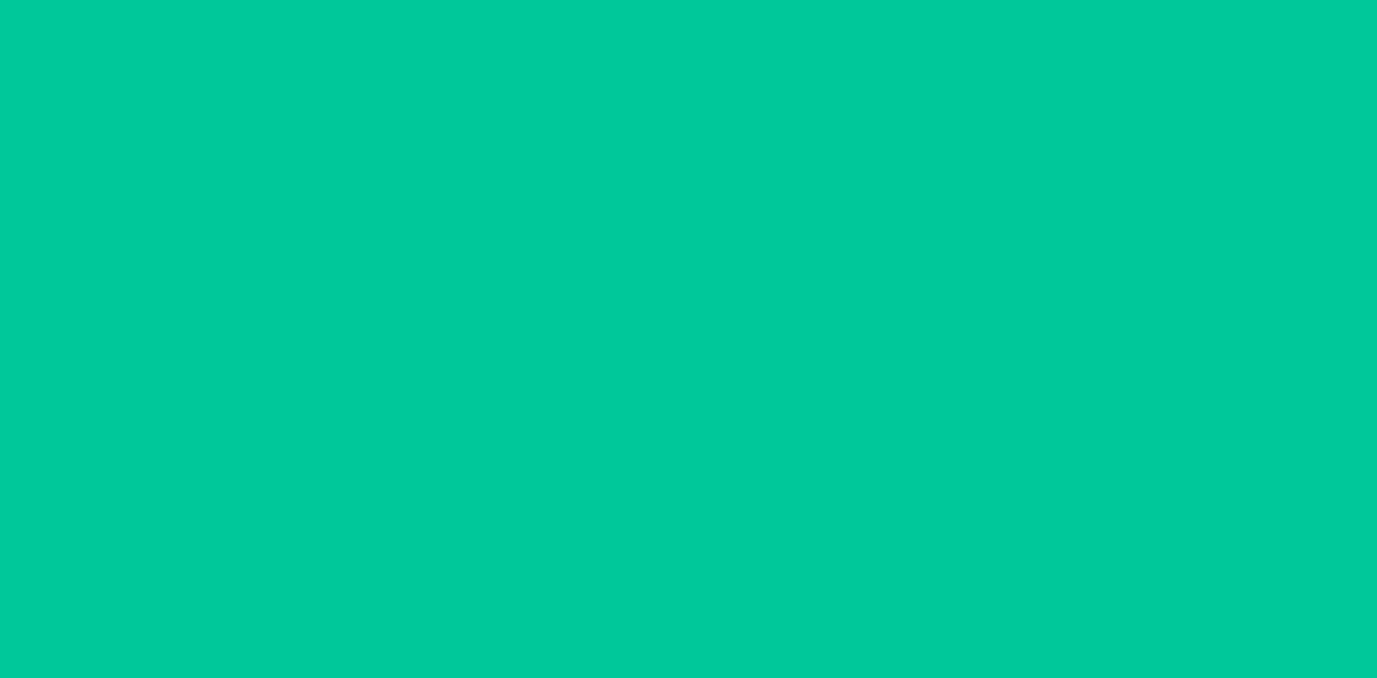
scroll to position [28, 0]
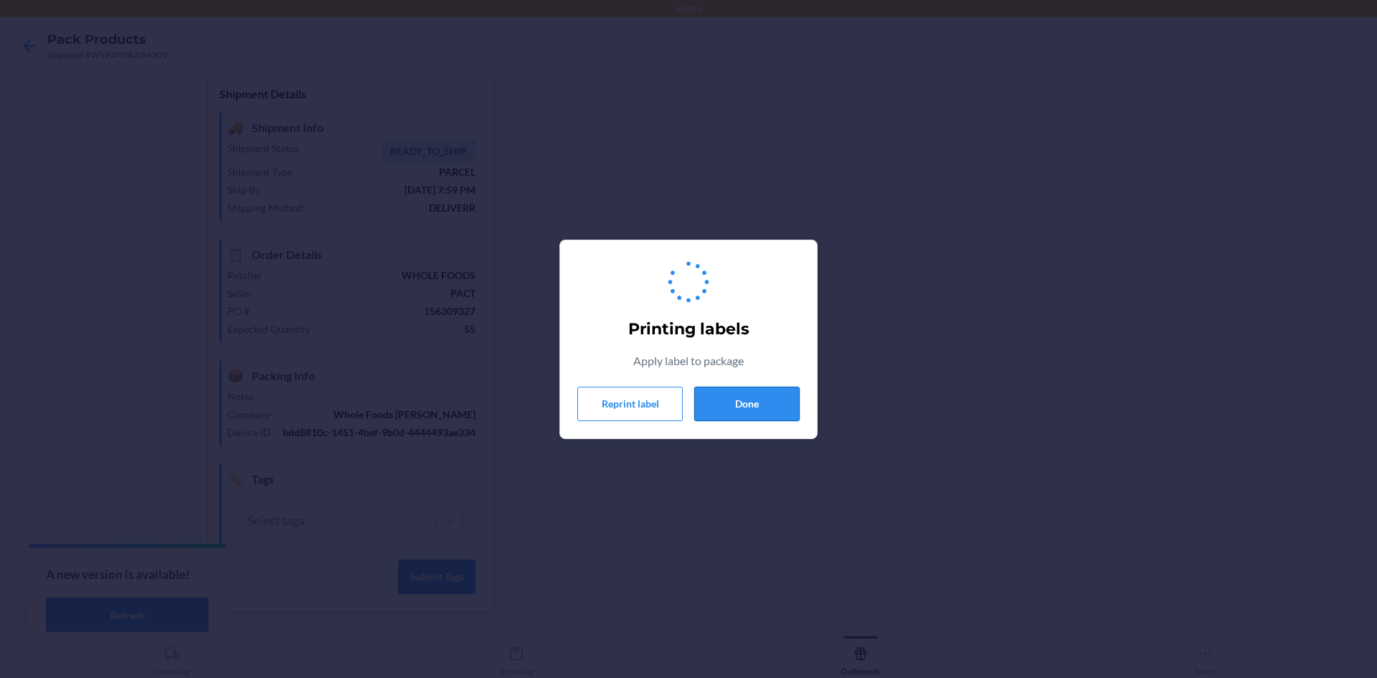
click at [757, 409] on button "Done" at bounding box center [746, 404] width 105 height 34
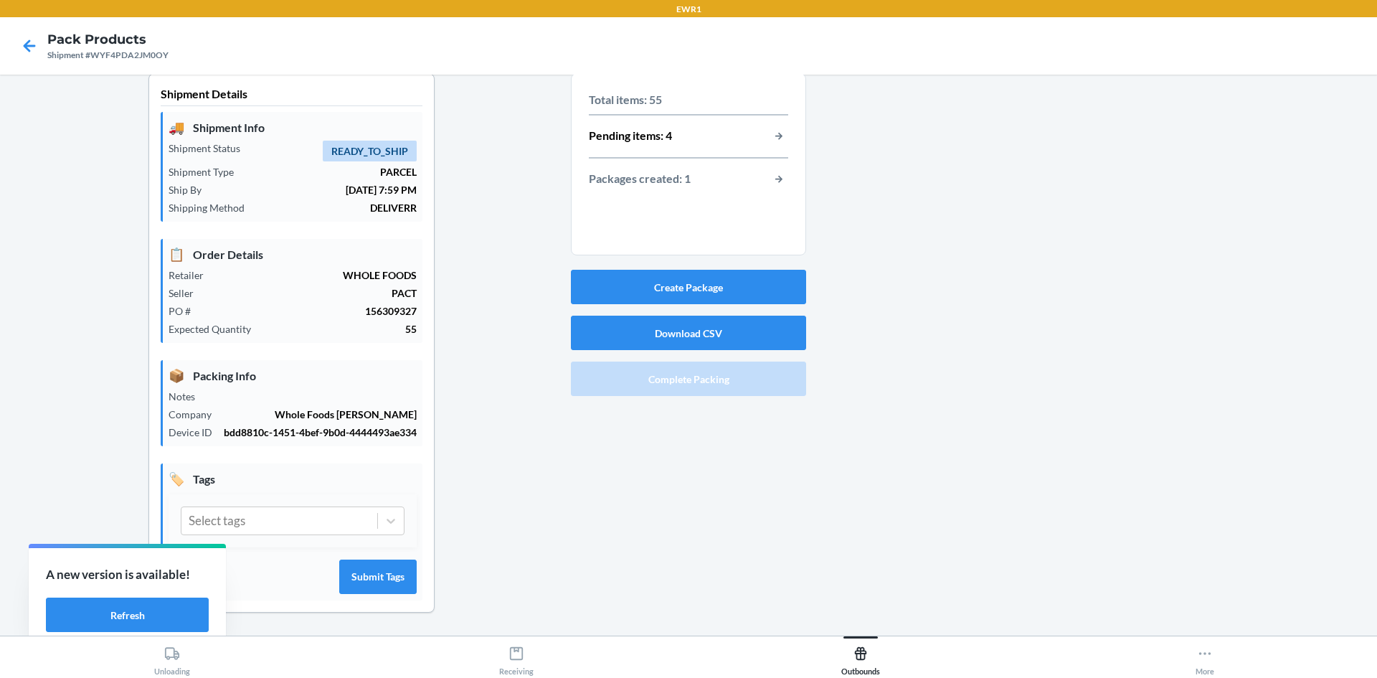
scroll to position [0, 0]
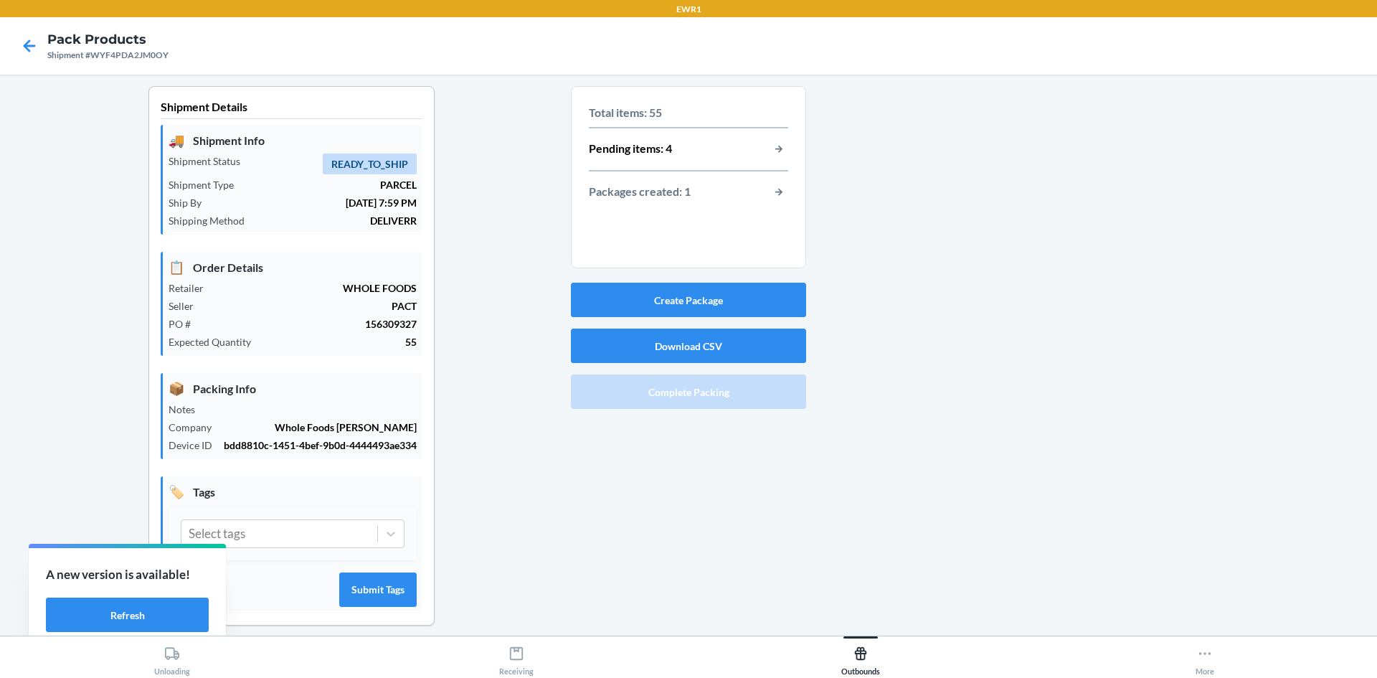
click at [658, 157] on p "Pending items: 4" at bounding box center [630, 149] width 83 height 19
click at [773, 148] on button "button-view-pending-items" at bounding box center [779, 149] width 19 height 19
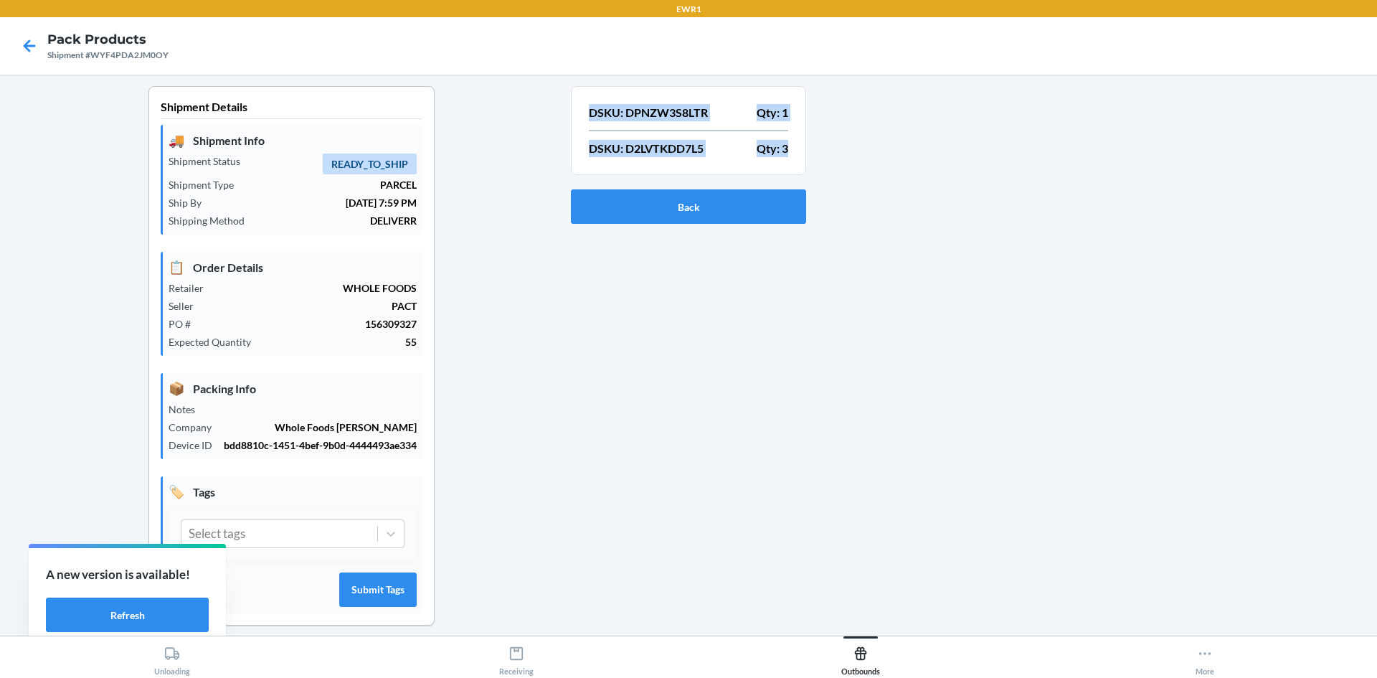
drag, startPoint x: 790, startPoint y: 151, endPoint x: 582, endPoint y: 114, distance: 210.5
click at [582, 114] on section "DSKU: DPNZW3S8LTR Qty: 1 DSKU: D2LVTKDD7L5 Qty: 3" at bounding box center [688, 130] width 235 height 89
